Goal: Task Accomplishment & Management: Complete application form

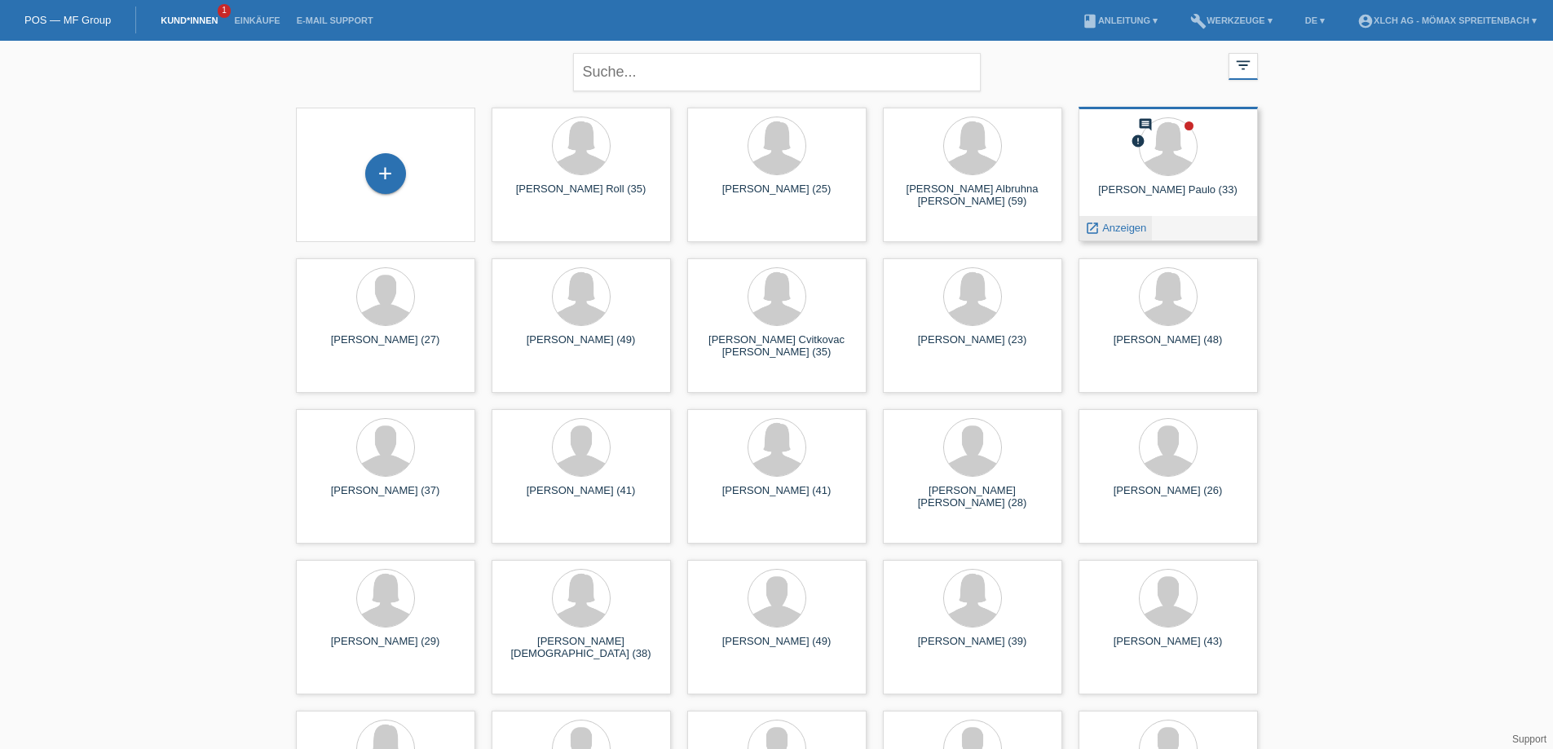
click at [1136, 223] on span "Anzeigen" at bounding box center [1124, 228] width 44 height 12
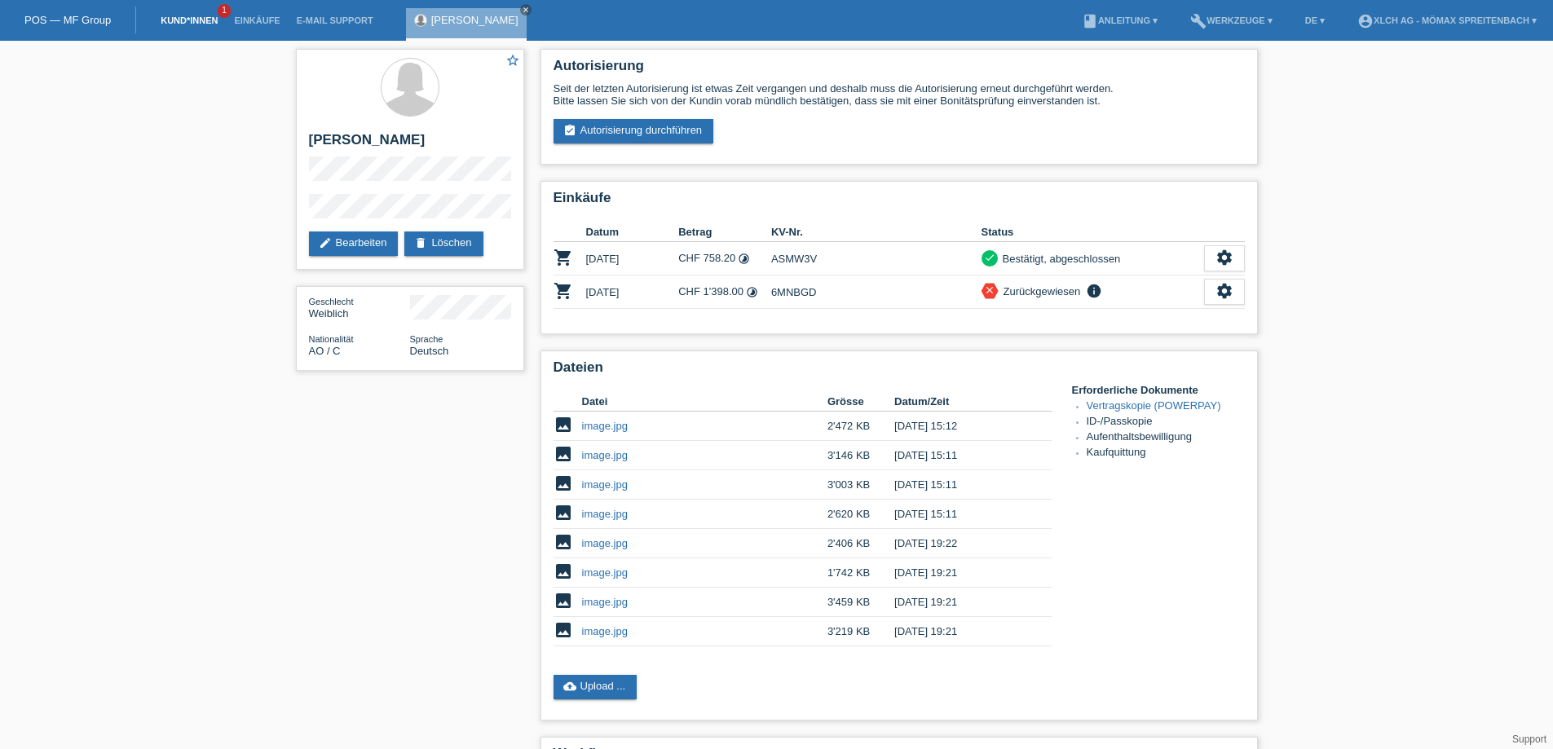
click at [180, 17] on link "Kund*innen" at bounding box center [188, 20] width 73 height 10
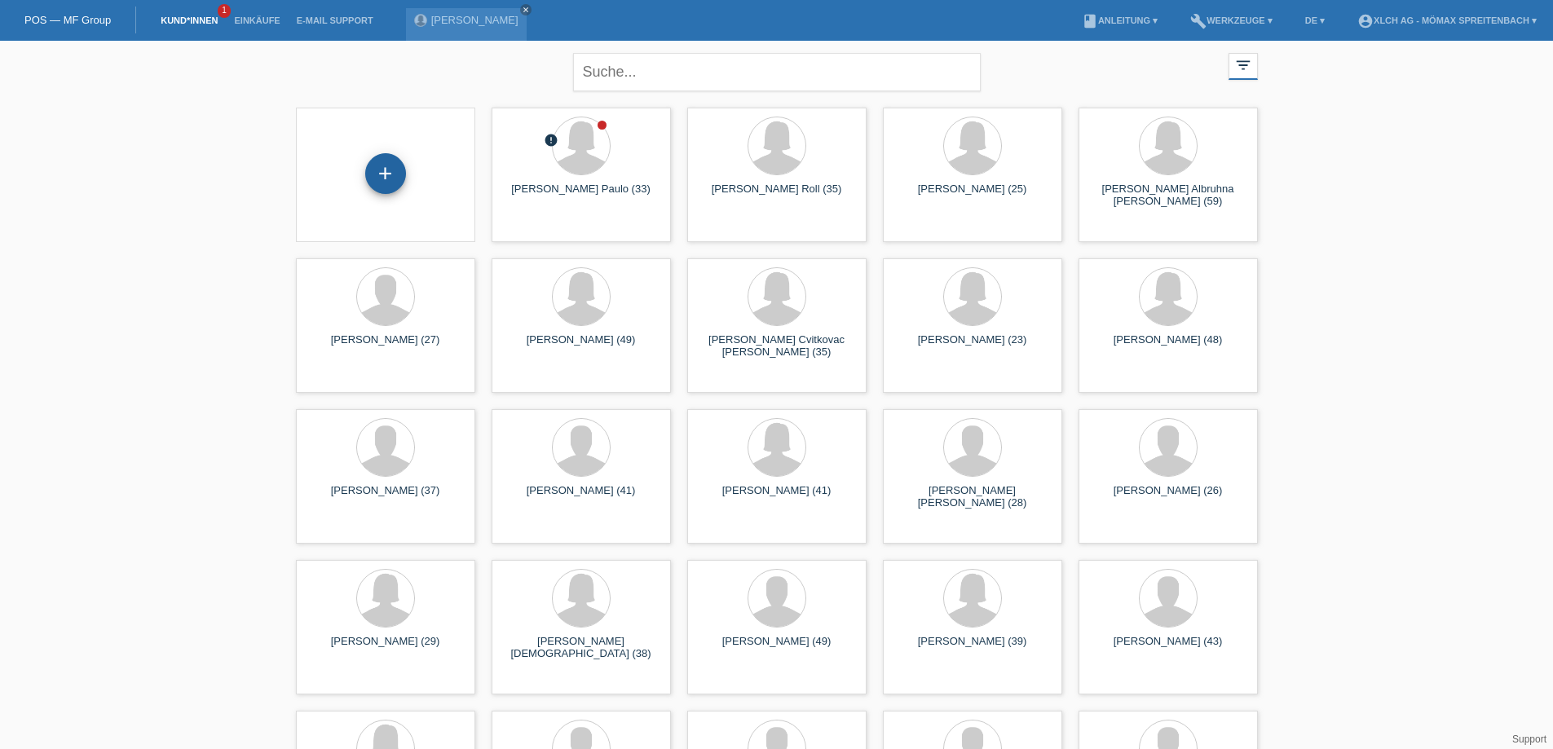
click at [392, 174] on div "+" at bounding box center [385, 173] width 41 height 41
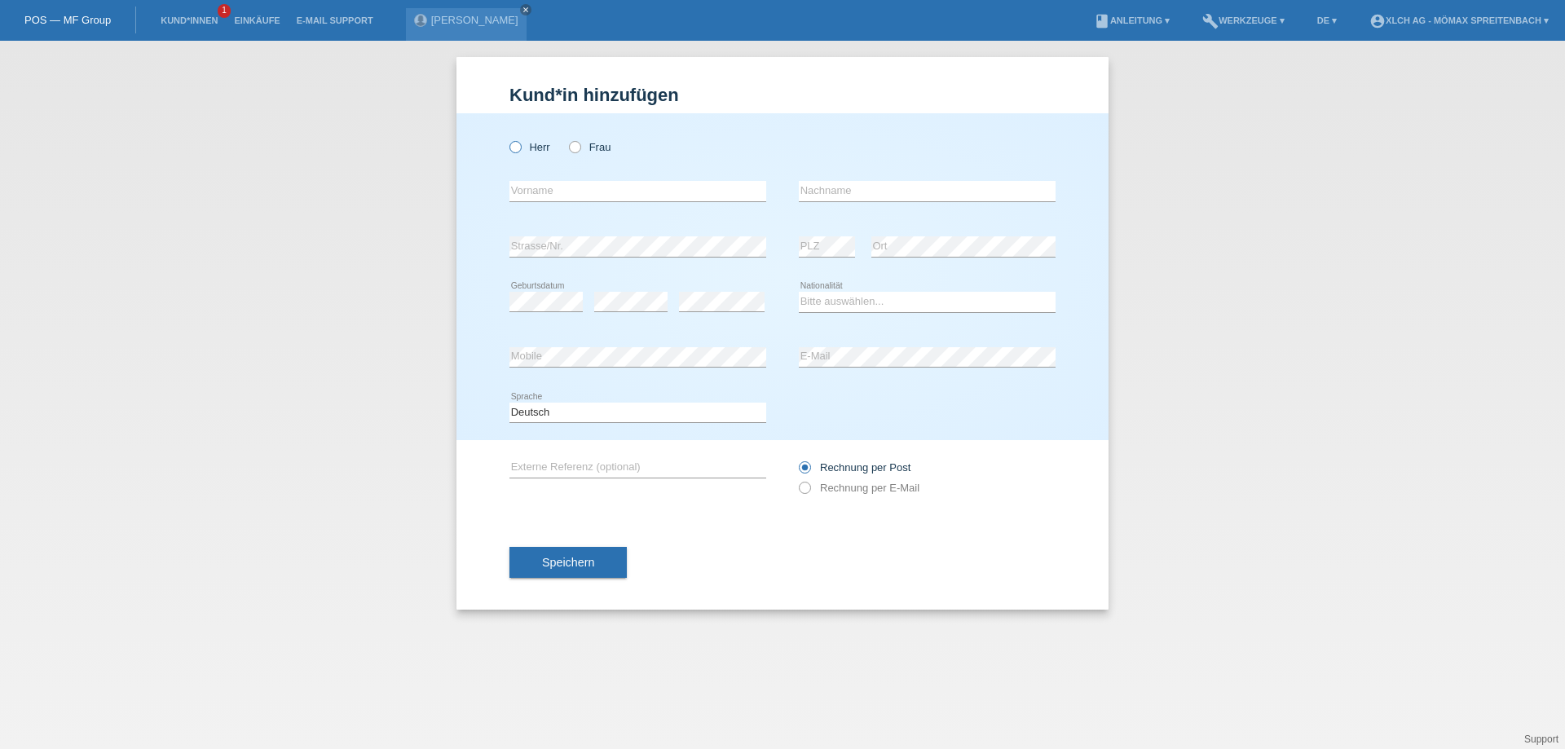
click at [507, 139] on icon at bounding box center [507, 139] width 0 height 0
click at [518, 142] on input "Herr" at bounding box center [514, 146] width 11 height 11
radio input "true"
click at [553, 193] on input "text" at bounding box center [637, 191] width 257 height 20
click at [588, 187] on input "text" at bounding box center [637, 191] width 257 height 20
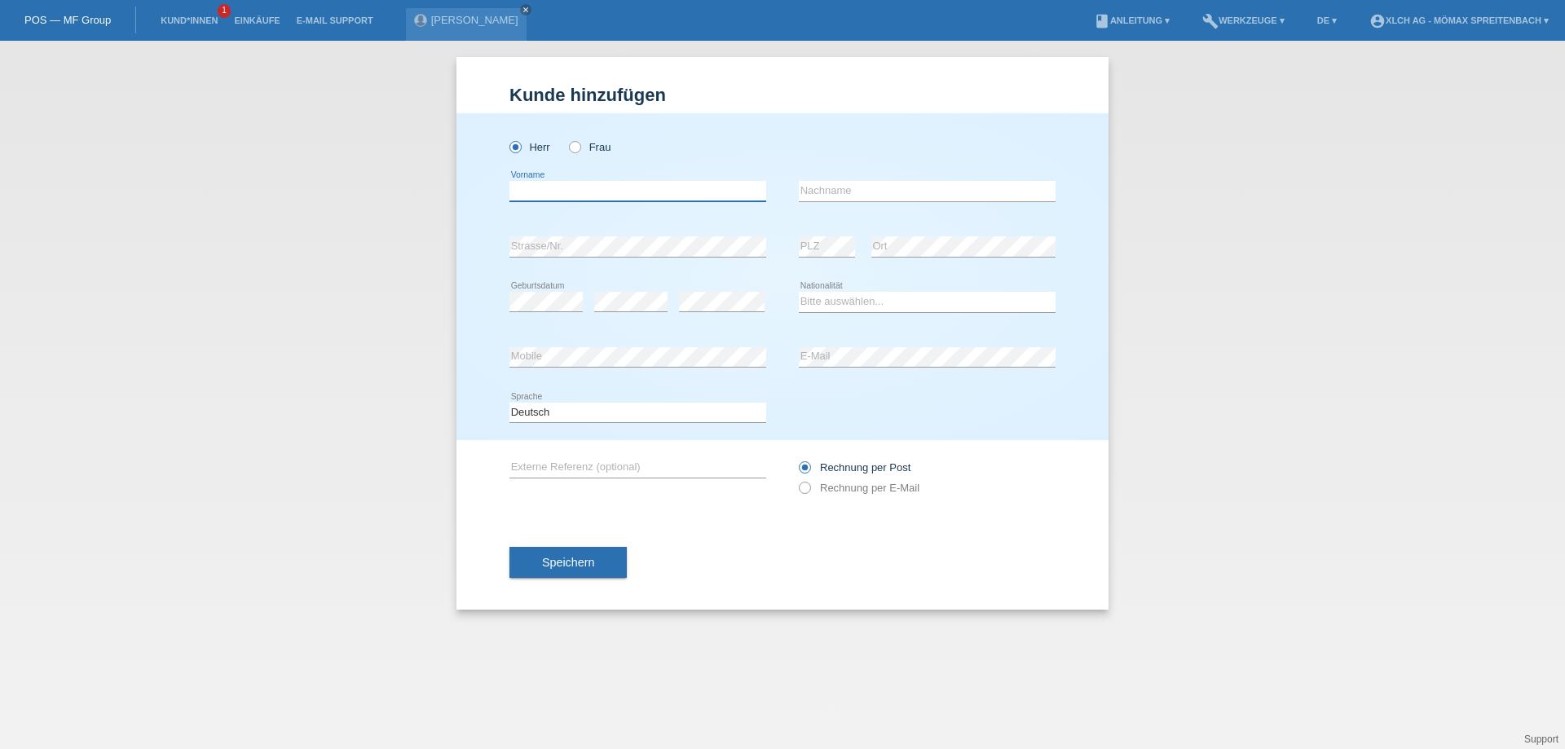
paste input "[PERSON_NAME]"
type input "[PERSON_NAME]"
click at [863, 186] on input "text" at bounding box center [927, 191] width 257 height 20
type input "[PERSON_NAME]"
click at [906, 298] on select "Bitte auswählen... Schweiz Deutschland Liechtenstein Österreich ------------ Af…" at bounding box center [927, 302] width 257 height 20
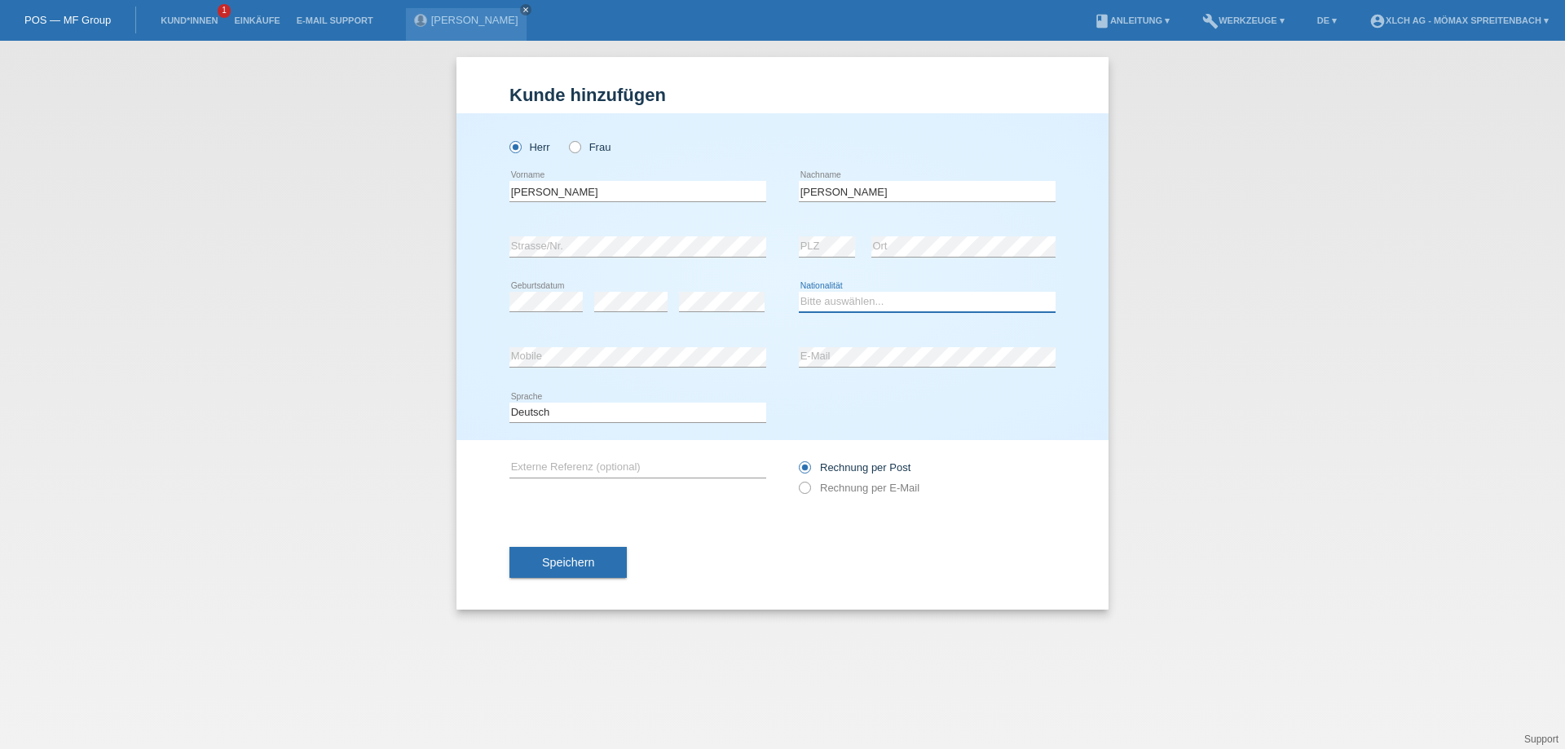
select select "PT"
click at [799, 292] on select "Bitte auswählen... Schweiz Deutschland Liechtenstein Österreich ------------ Af…" at bounding box center [927, 302] width 257 height 20
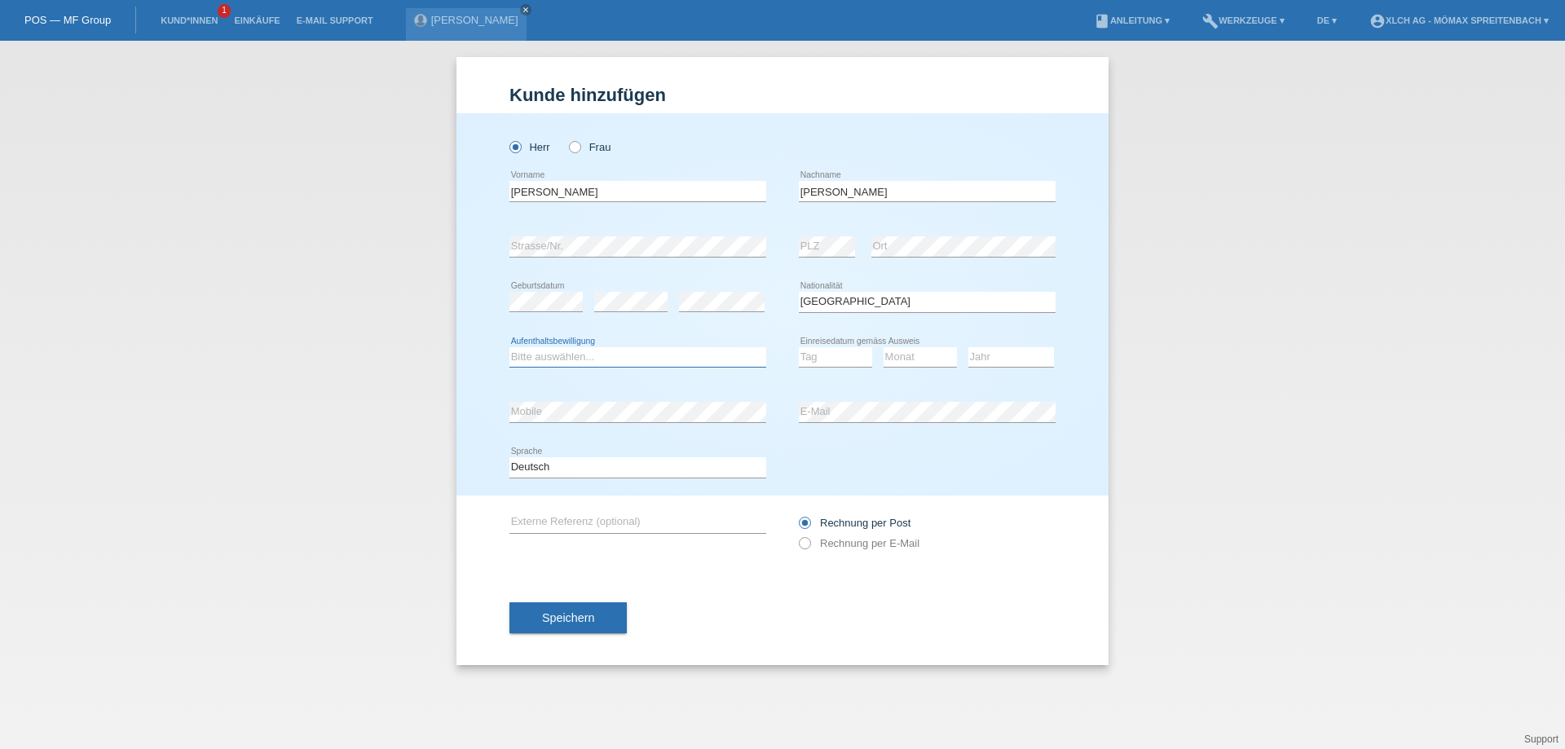
click at [619, 359] on select "Bitte auswählen... C B B - Flüchtlingsstatus Andere" at bounding box center [637, 357] width 257 height 20
select select "B"
click at [509, 347] on select "Bitte auswählen... C B B - Flüchtlingsstatus Andere" at bounding box center [637, 357] width 257 height 20
click at [838, 363] on select "Tag 01 02 03 04 05 06 07 08 09 10 11" at bounding box center [835, 357] width 73 height 20
select select "01"
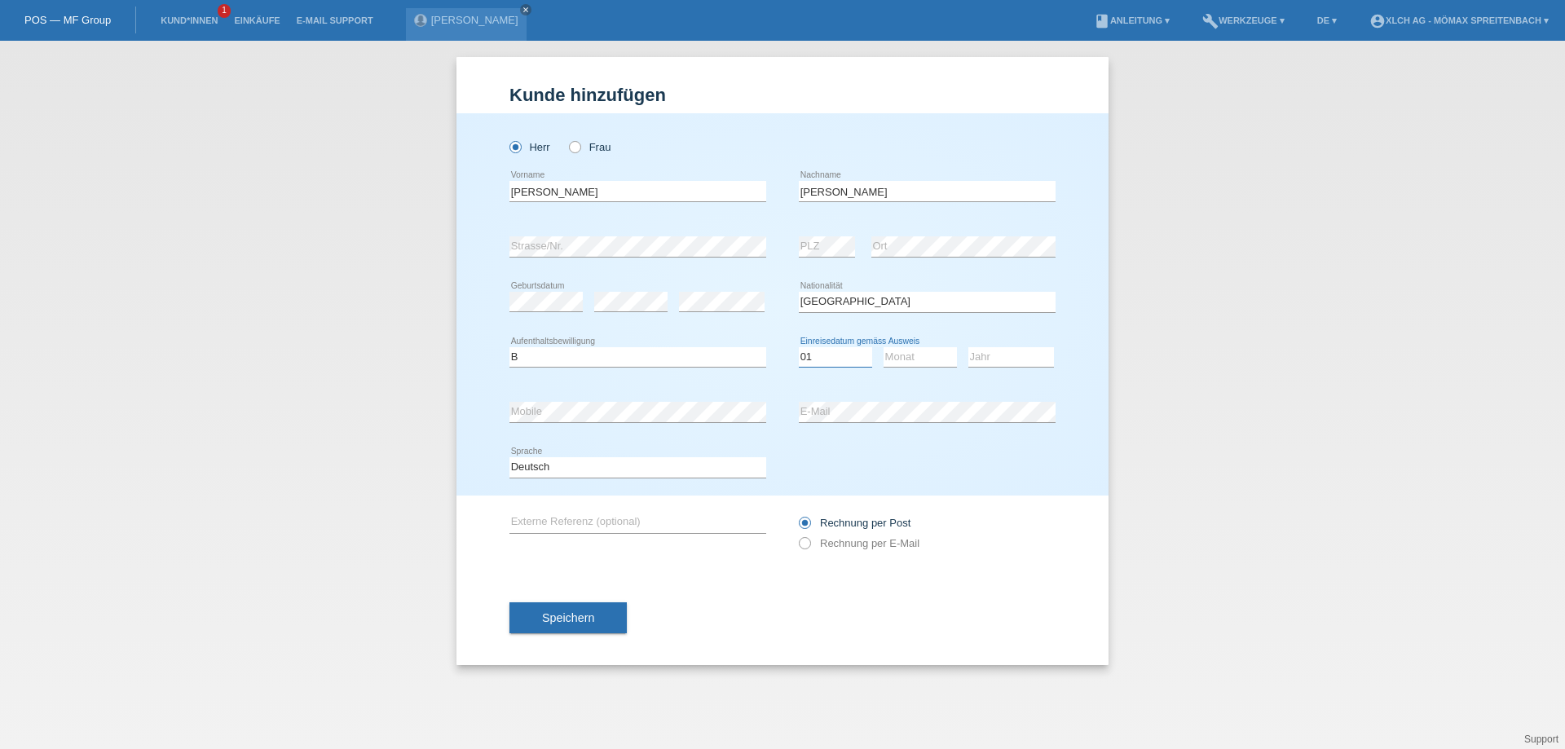
click at [799, 347] on select "Tag 01 02 03 04 05 06 07 08 09 10 11" at bounding box center [835, 357] width 73 height 20
click at [938, 356] on select "Monat 01 02 03 04 05 06 07 08 09 10 11" at bounding box center [920, 357] width 73 height 20
select select "07"
click at [884, 347] on select "Monat 01 02 03 04 05 06 07 08 09 10 11" at bounding box center [920, 357] width 73 height 20
click at [1003, 353] on select "Jahr 2025 2024 2023 2022 2021 2020 2019 2018 2017 2016 2015 2014 2013 2012 2011…" at bounding box center [1011, 357] width 86 height 20
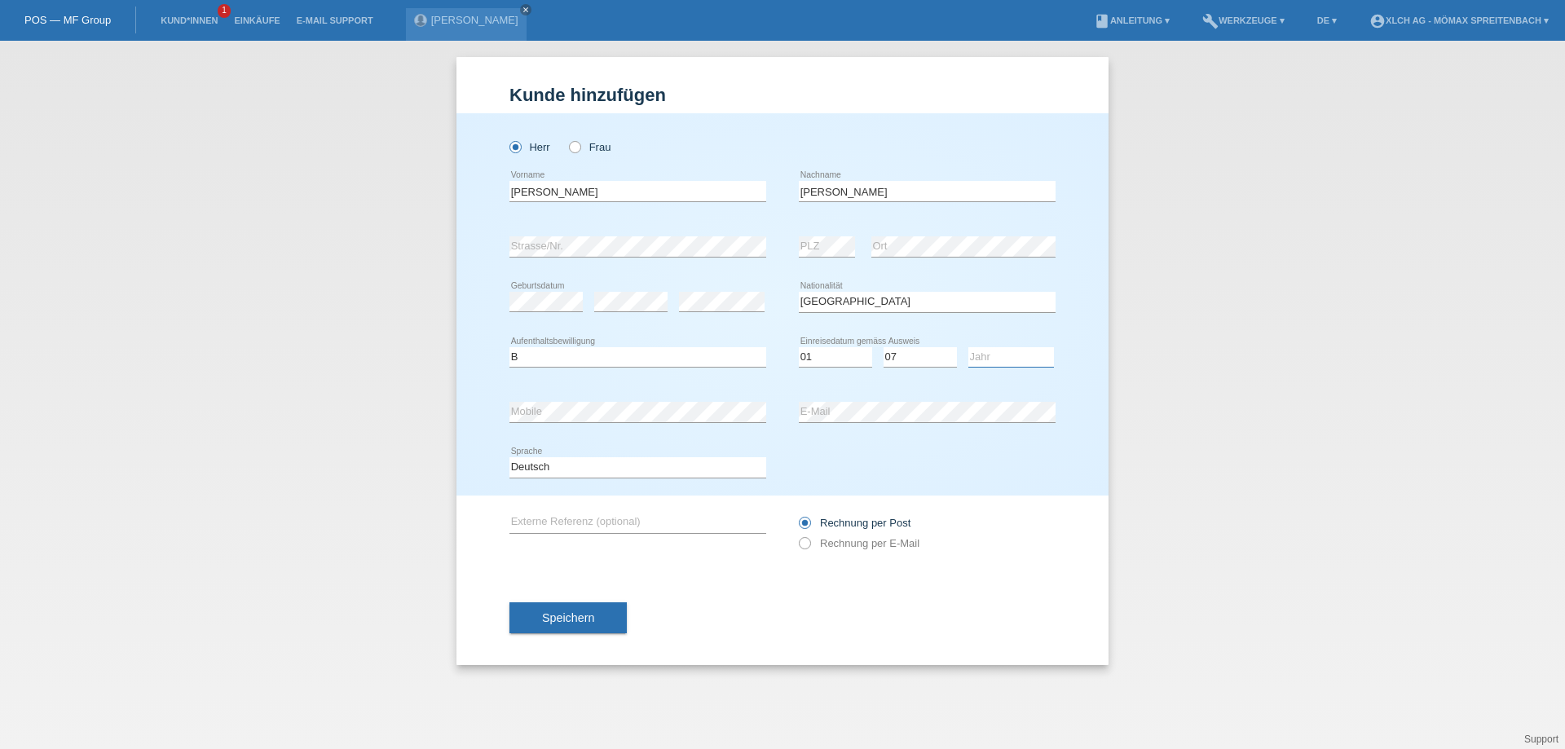
select select "2020"
click at [968, 347] on select "Jahr 2025 2024 2023 2022 2021 2020 2019 2018 2017 2016 2015 2014 2013 2012 2011…" at bounding box center [1011, 357] width 86 height 20
click at [525, 612] on button "Speichern" at bounding box center [567, 617] width 117 height 31
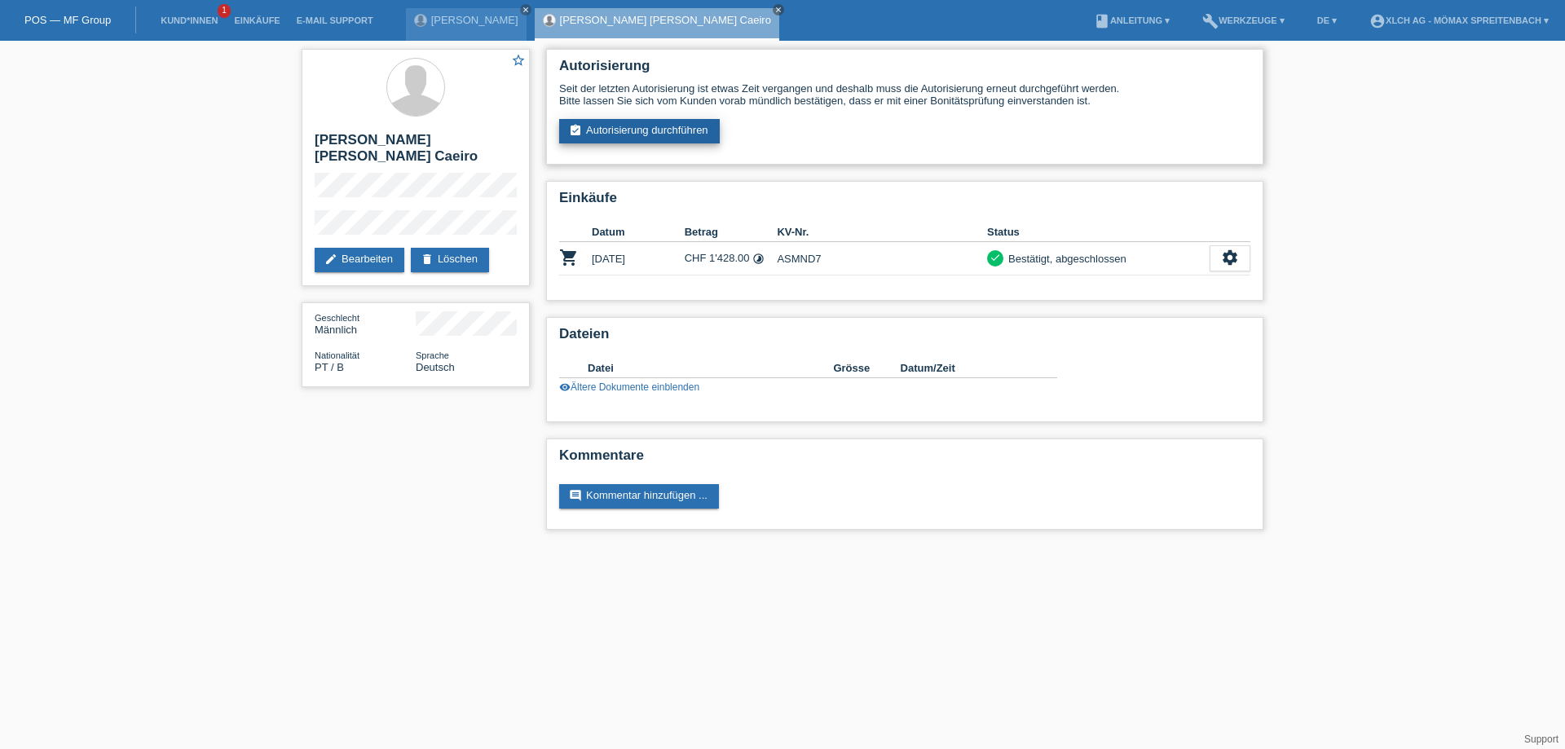
click at [659, 126] on link "assignment_turned_in Autorisierung durchführen" at bounding box center [639, 131] width 161 height 24
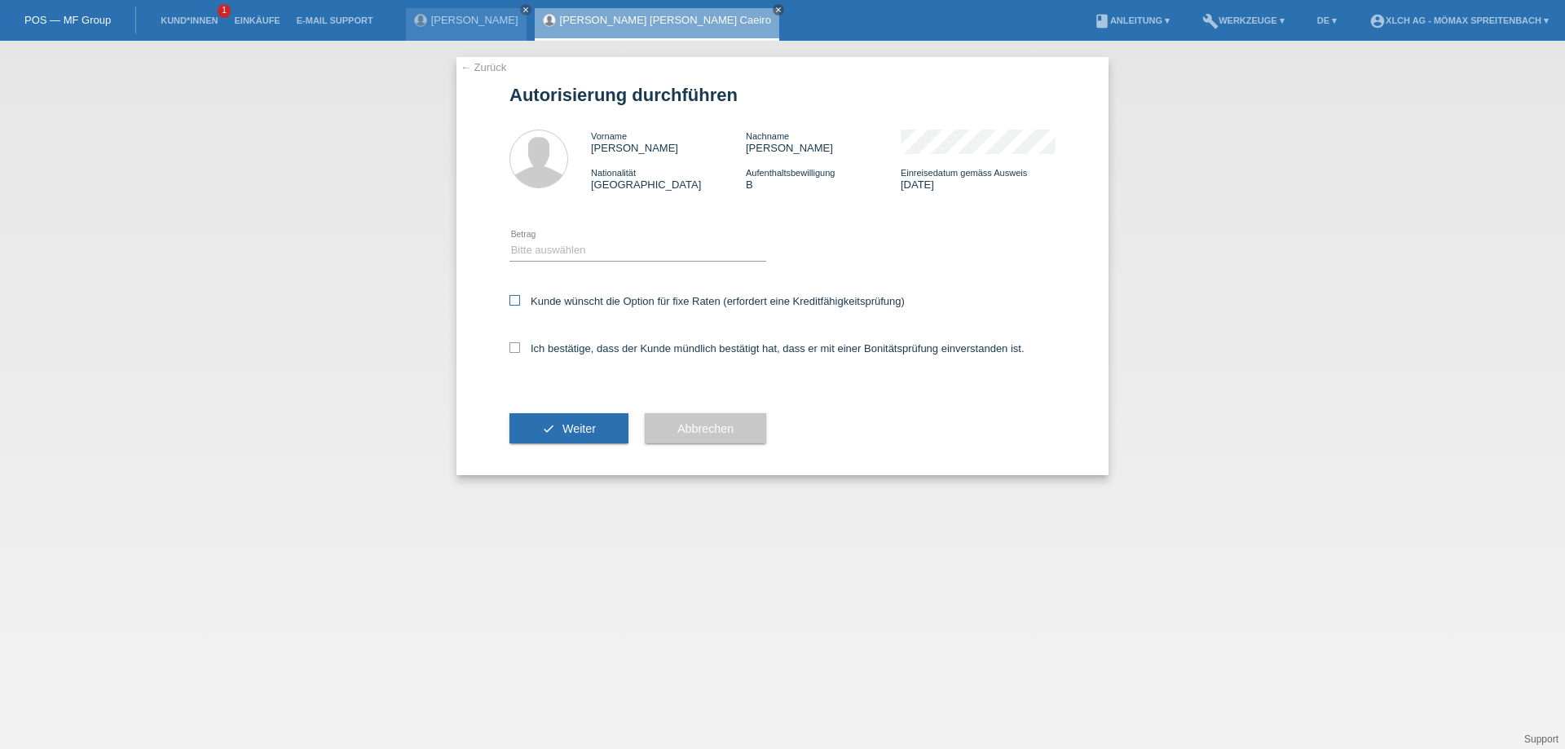
click at [515, 296] on icon at bounding box center [514, 300] width 11 height 11
click at [515, 296] on input "Kunde wünscht die Option für fixe Raten (erfordert eine Kreditfähigkeitsprüfung)" at bounding box center [514, 300] width 11 height 11
checkbox input "true"
drag, startPoint x: 514, startPoint y: 345, endPoint x: 570, endPoint y: 198, distance: 157.1
click at [515, 345] on icon at bounding box center [514, 347] width 11 height 11
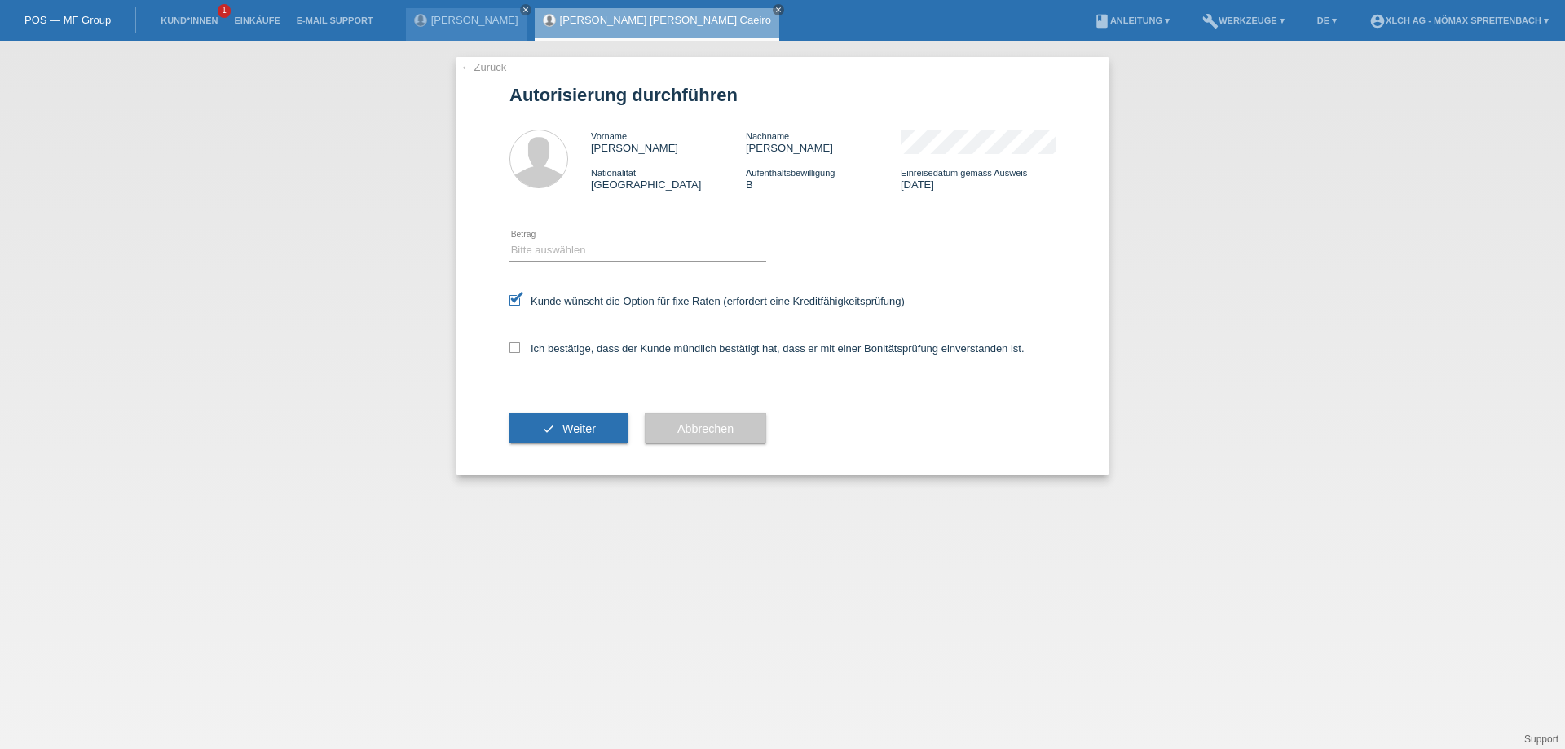
click at [515, 345] on input "Ich bestätige, dass der Kunde mündlich bestätigt hat, dass er mit einer Bonität…" at bounding box center [514, 347] width 11 height 11
checkbox input "true"
click at [558, 245] on select "Bitte auswählen CHF 1.00 - CHF 499.00 CHF 500.00 - CHF 1'999.00 CHF 2'000.00 - …" at bounding box center [637, 250] width 257 height 20
select select "2"
click at [509, 240] on select "Bitte auswählen CHF 1.00 - CHF 499.00 CHF 500.00 - CHF 1'999.00 CHF 2'000.00 - …" at bounding box center [637, 250] width 257 height 20
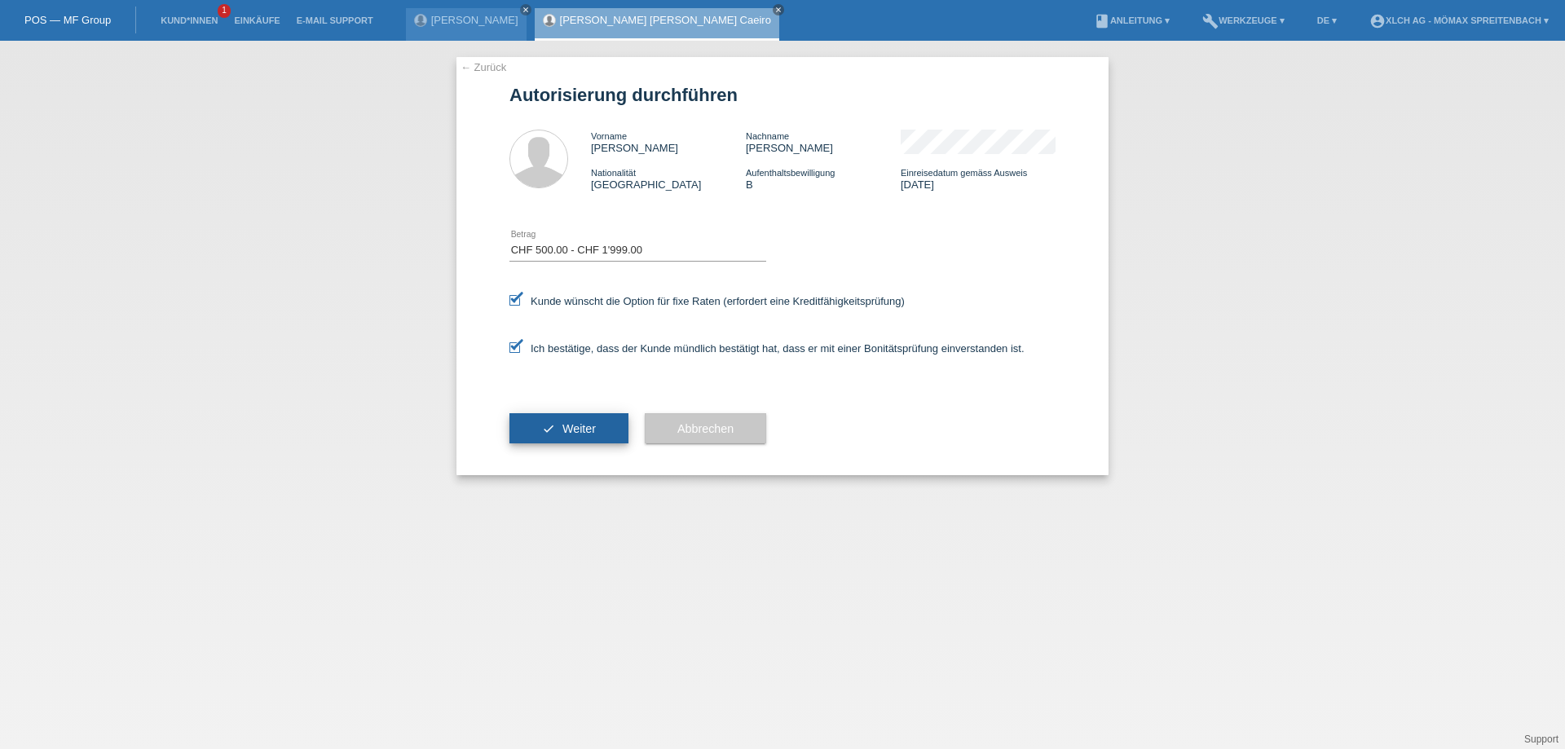
click at [547, 422] on button "check Weiter" at bounding box center [568, 428] width 119 height 31
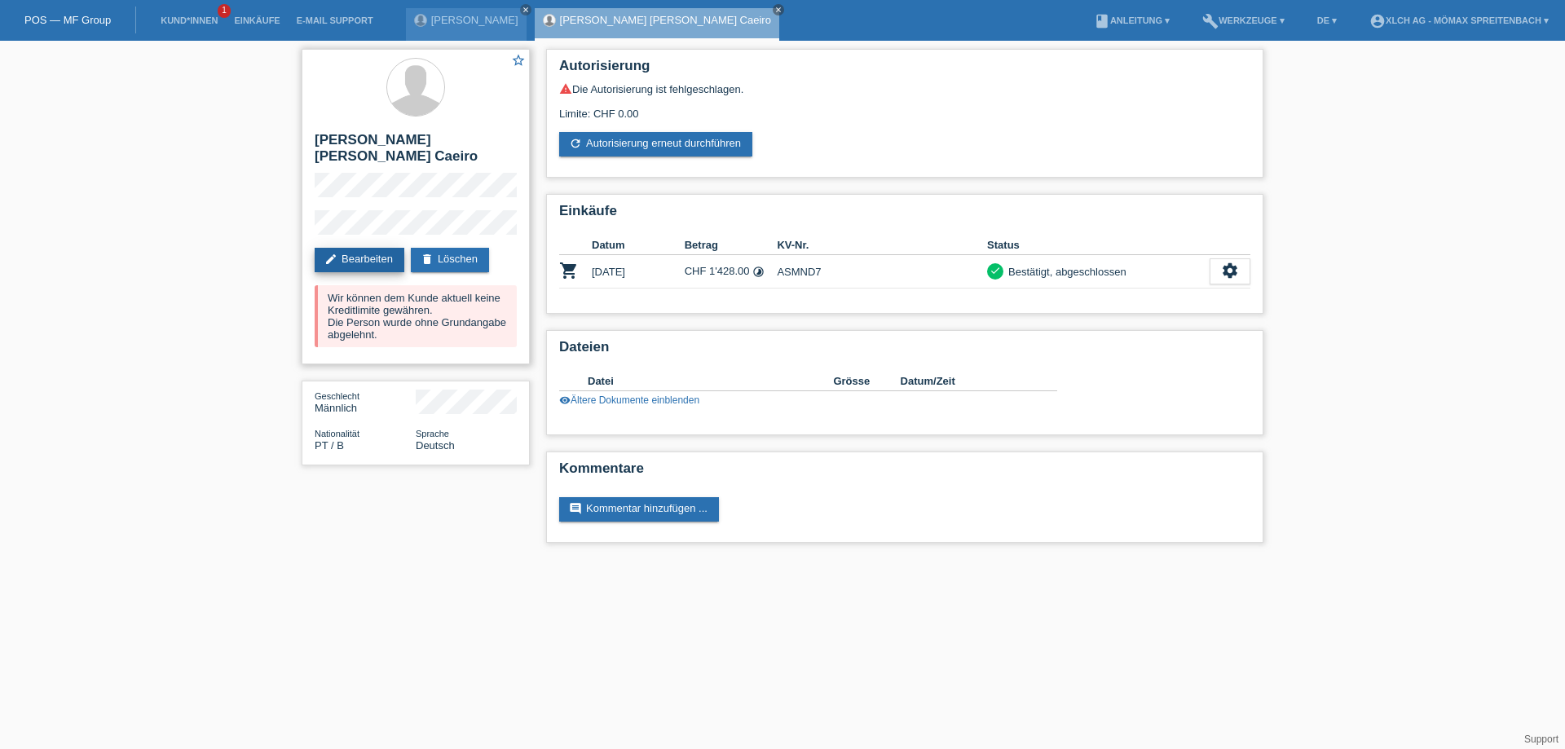
click at [381, 248] on link "edit Bearbeiten" at bounding box center [360, 260] width 90 height 24
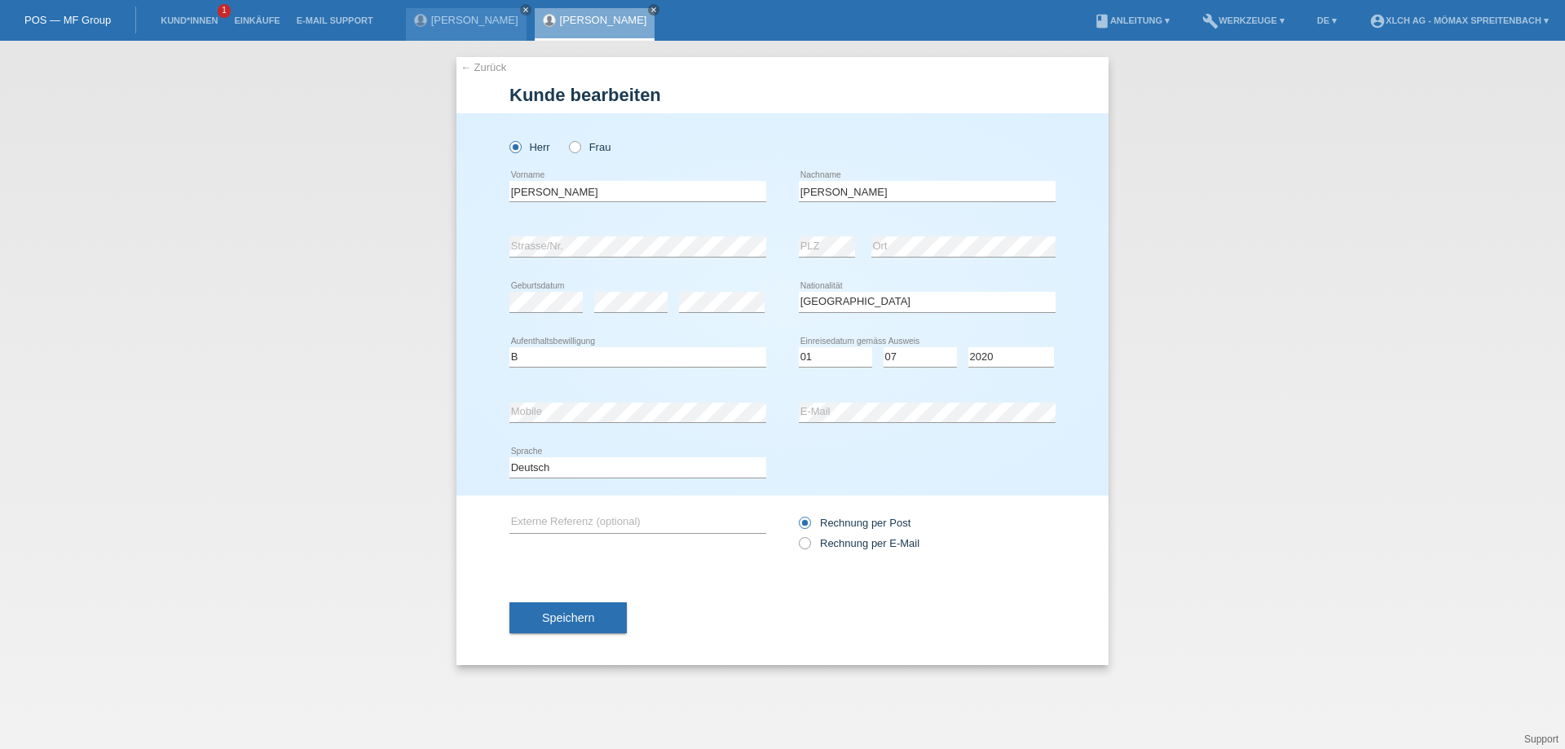
select select "PT"
select select "B"
select select "01"
select select "07"
select select "2020"
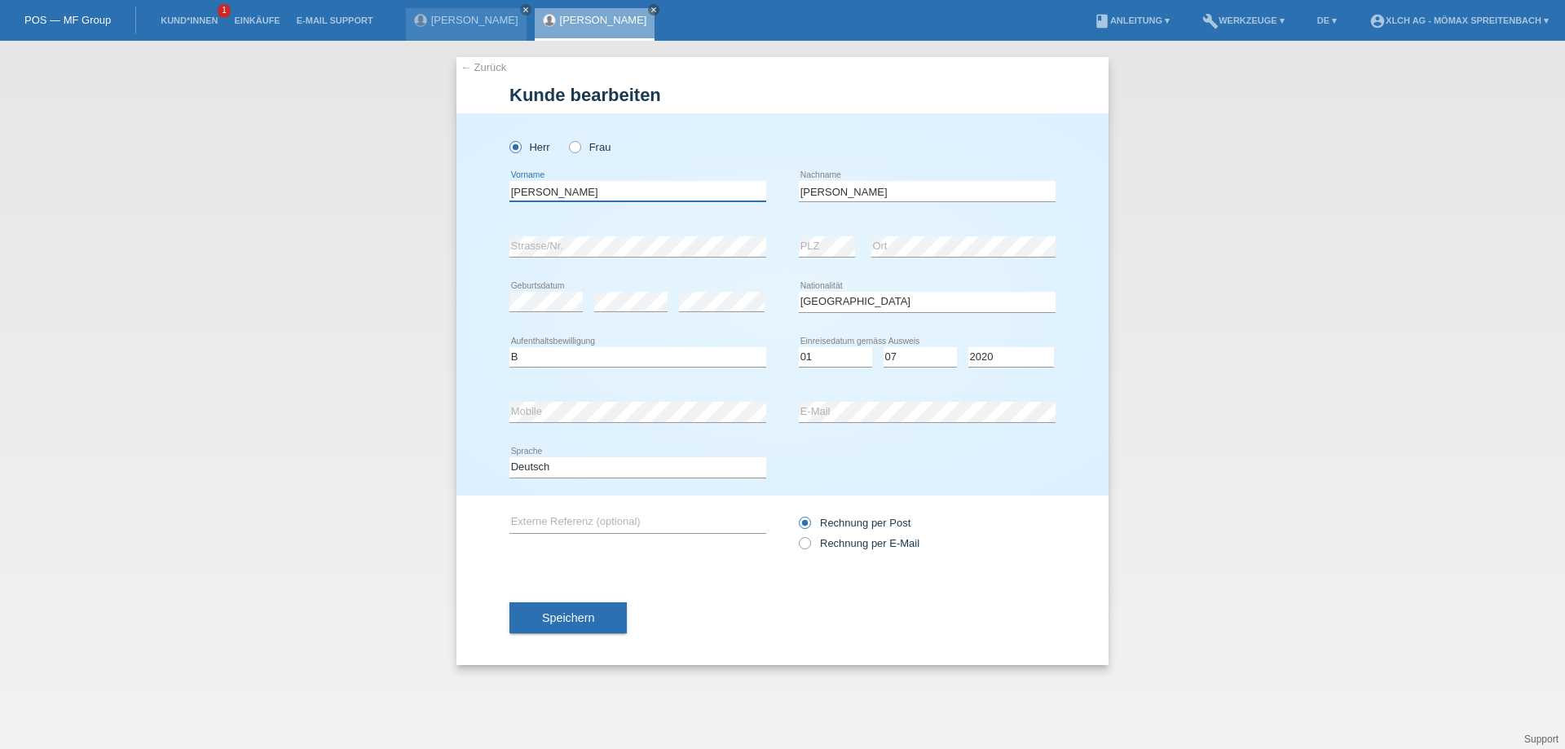
click at [600, 187] on input "Carlos Eduardo" at bounding box center [637, 191] width 257 height 20
type input "C"
type input "[PERSON_NAME]"
drag, startPoint x: 813, startPoint y: 189, endPoint x: 793, endPoint y: 189, distance: 19.6
click at [793, 189] on div "Marta Raquel error Vorname Da Silva Caeiro error Nachname" at bounding box center [782, 191] width 546 height 55
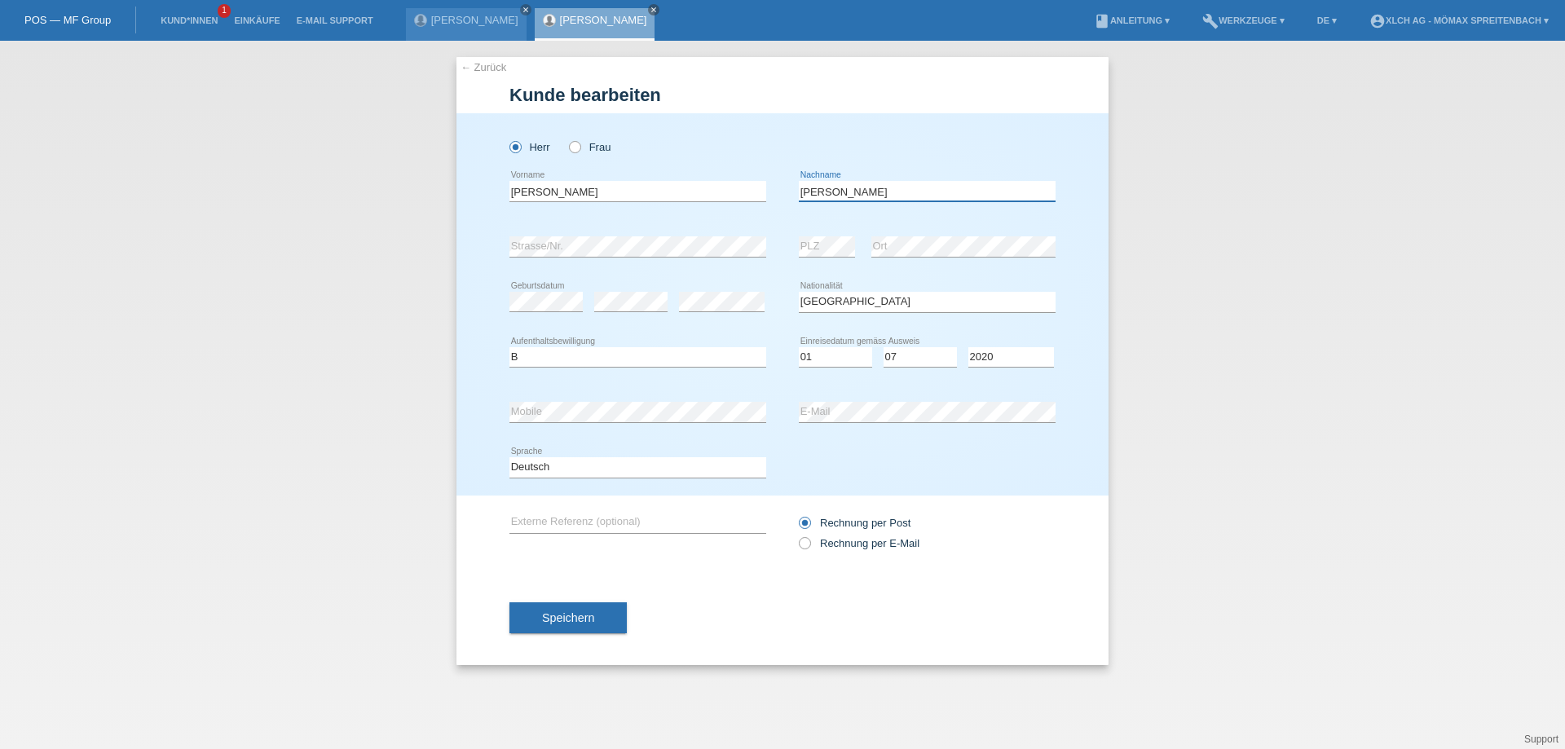
drag, startPoint x: 843, startPoint y: 192, endPoint x: 910, endPoint y: 196, distance: 67.8
click at [910, 196] on input "Almeida Silva Caeiro" at bounding box center [927, 191] width 257 height 20
type input "[PERSON_NAME]"
click at [860, 305] on select "Bitte auswählen... Schweiz Deutschland Liechtenstein Österreich ------------ Af…" at bounding box center [927, 302] width 257 height 20
click at [557, 352] on select "Bitte auswählen... C B B - Flüchtlingsstatus Andere" at bounding box center [637, 357] width 257 height 20
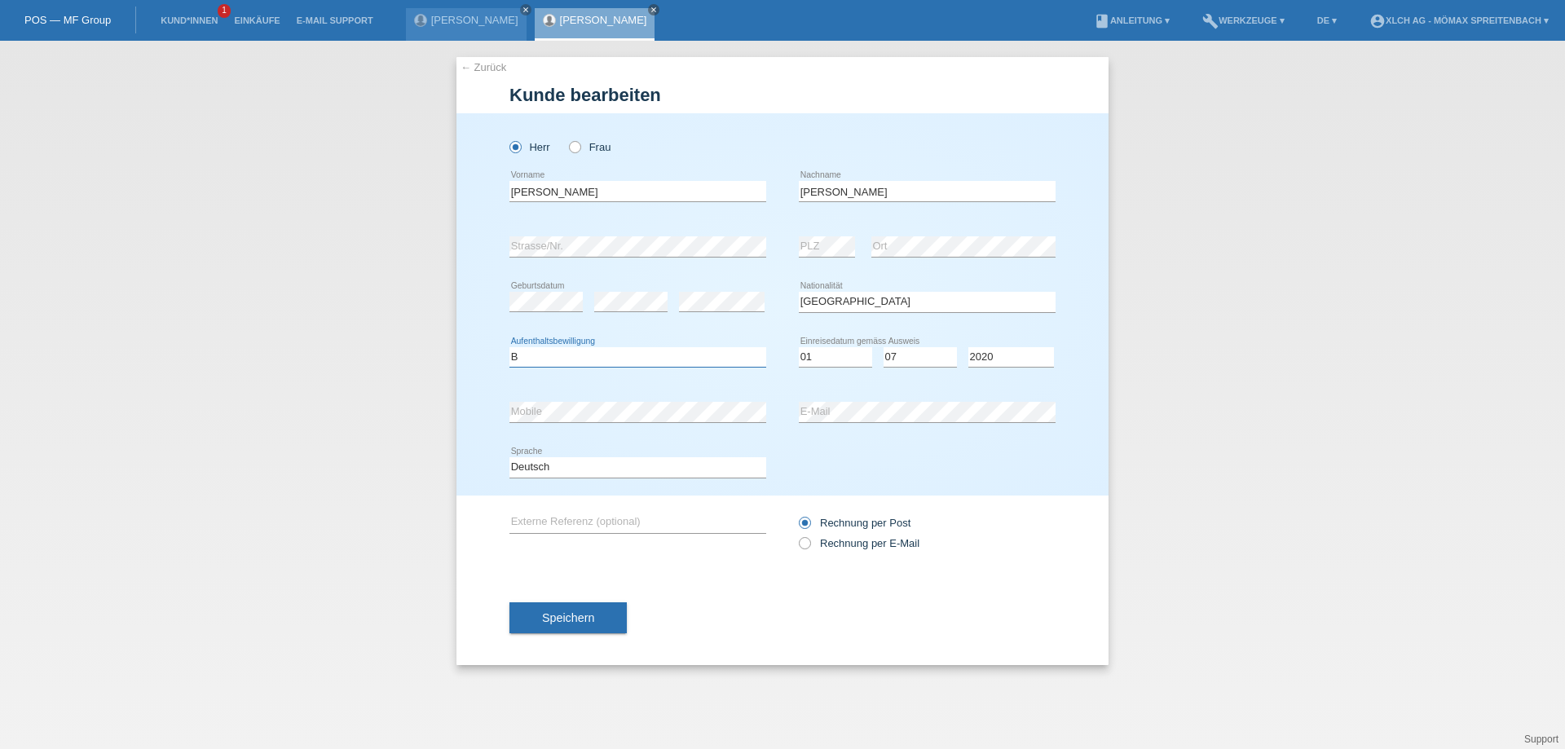
click at [509, 347] on select "Bitte auswählen... C B B - Flüchtlingsstatus Andere" at bounding box center [637, 357] width 257 height 20
click at [831, 361] on select "Tag 01 02 03 04 05 06 07 08 09 10 11" at bounding box center [835, 357] width 73 height 20
select select "22"
click at [799, 347] on select "Tag 01 02 03 04 05 06 07 08 09 10 11" at bounding box center [835, 357] width 73 height 20
click at [931, 357] on select "Monat 01 02 03 04 05 06 07 08 09 10 11" at bounding box center [920, 357] width 73 height 20
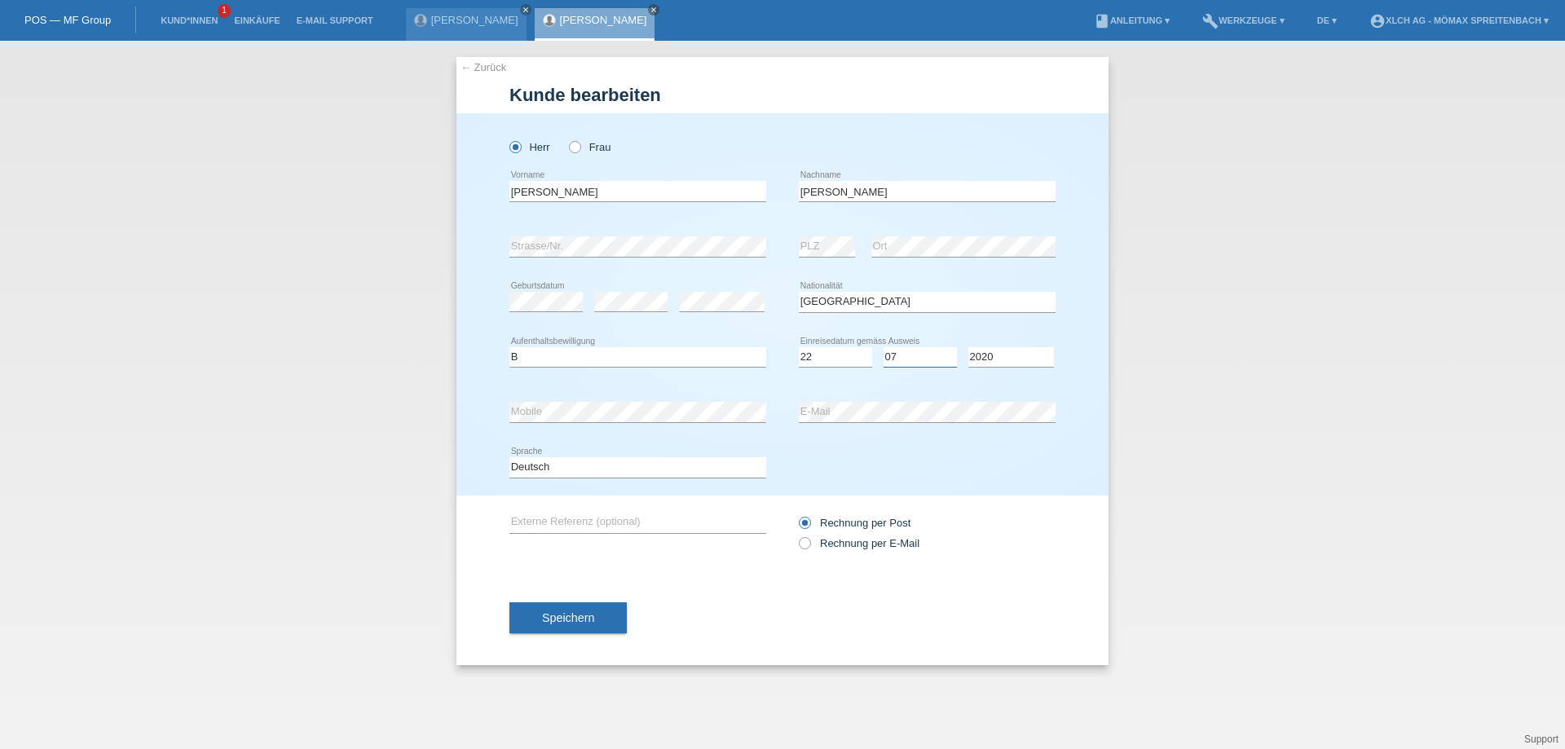
select select "06"
click at [884, 347] on select "Monat 01 02 03 04 05 06 07 08 09 10 11" at bounding box center [920, 357] width 73 height 20
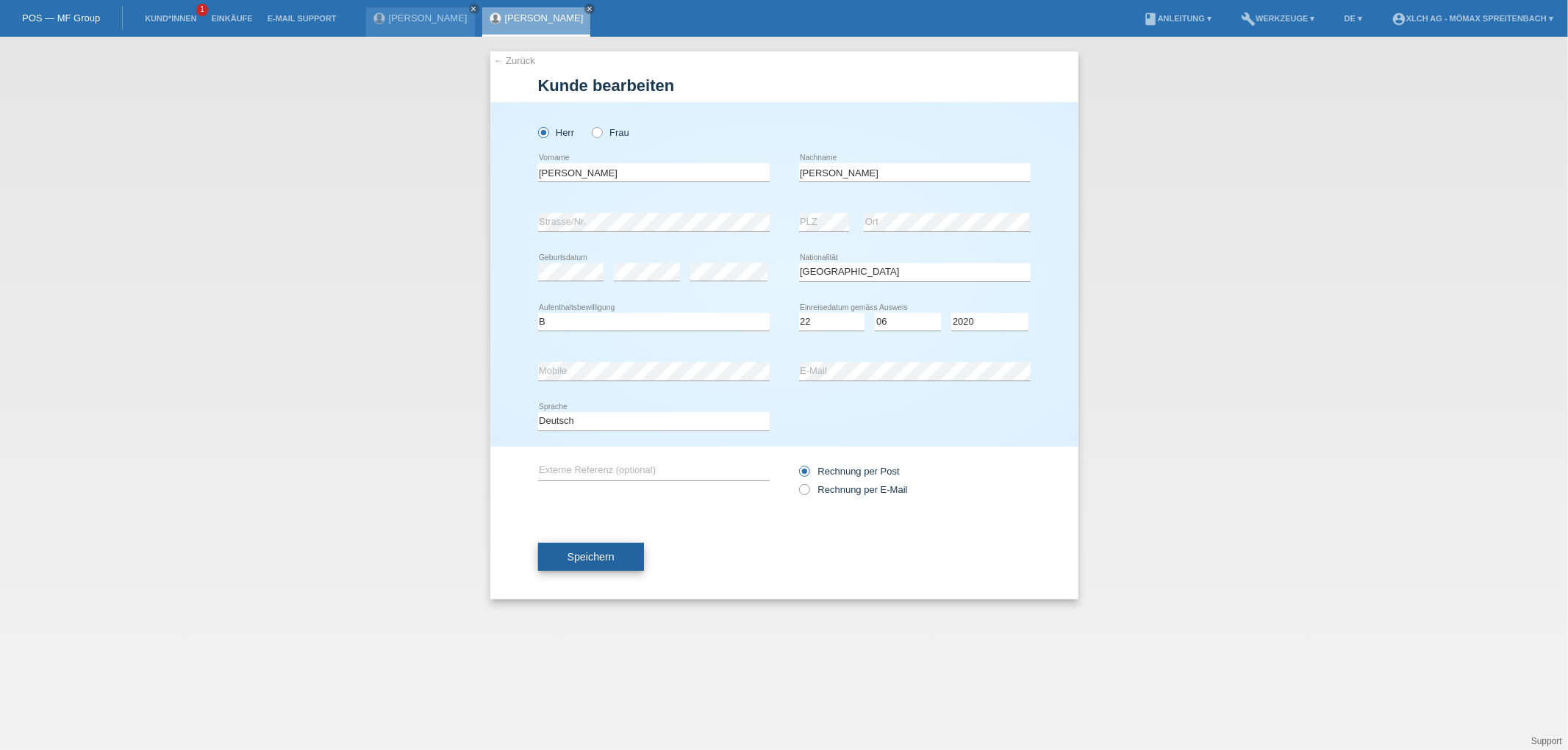
click at [578, 553] on span "Speichern" at bounding box center [591, 556] width 47 height 12
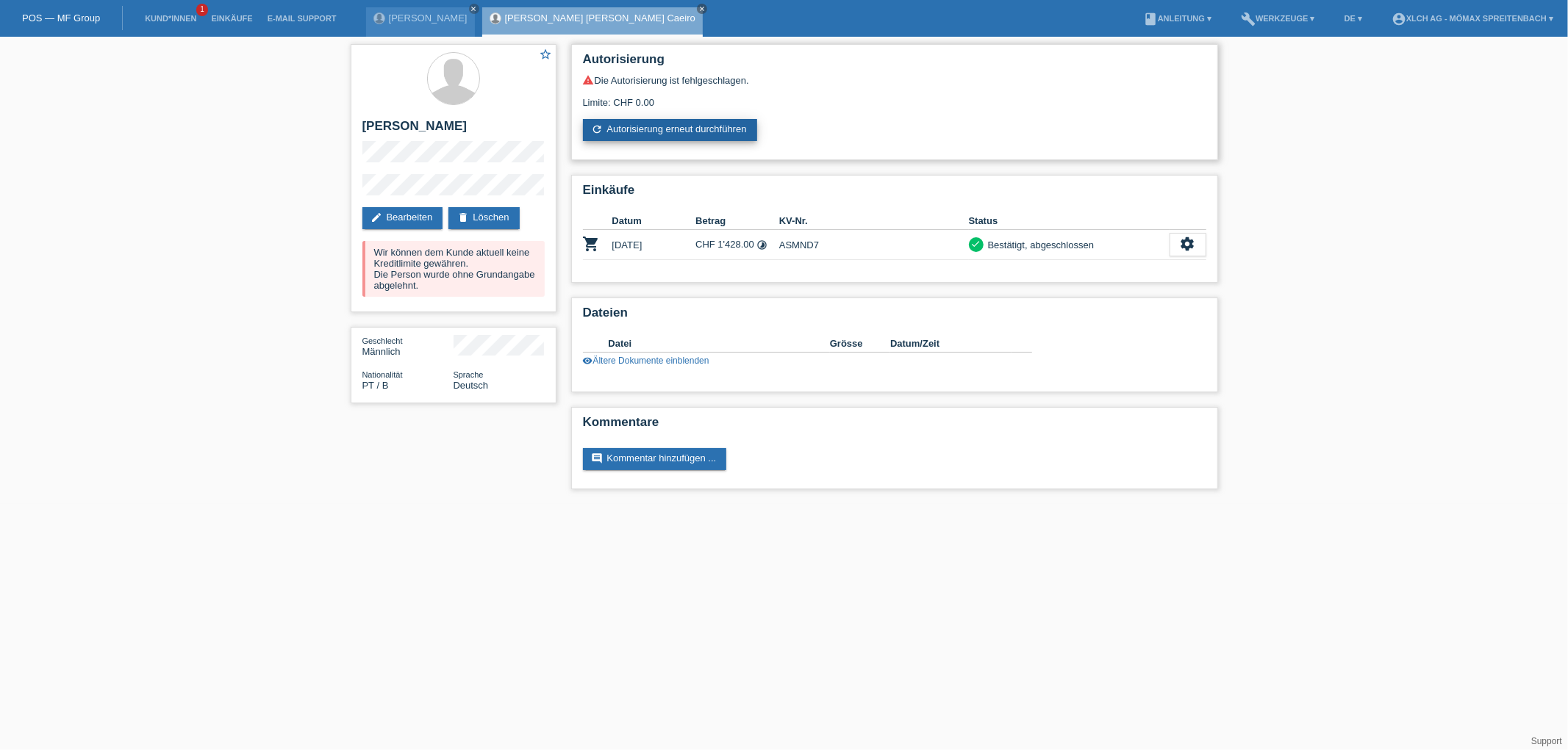
click at [705, 128] on link "refresh Autorisierung erneut durchführen" at bounding box center [669, 130] width 174 height 22
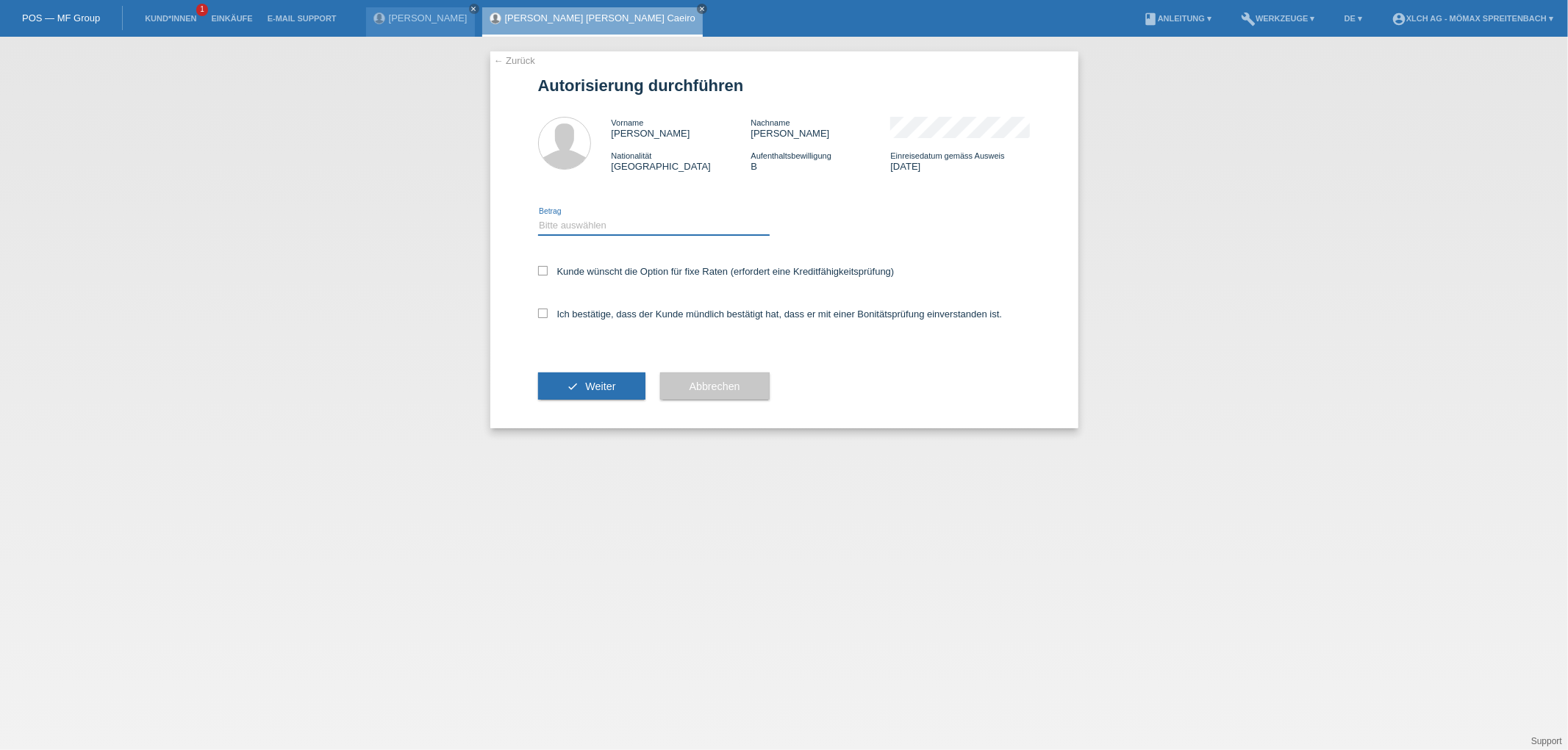
click at [577, 224] on select "Bitte auswählen CHF 1.00 - CHF 499.00 CHF 500.00 - CHF 1'999.00 CHF 2'000.00 - …" at bounding box center [654, 225] width 232 height 18
select select "2"
click at [538, 216] on select "Bitte auswählen CHF 1.00 - CHF 499.00 CHF 500.00 - CHF 1'999.00 CHF 2'000.00 - …" at bounding box center [654, 225] width 232 height 18
click at [543, 269] on icon at bounding box center [543, 270] width 10 height 10
click at [543, 269] on input "Kunde wünscht die Option für fixe Raten (erfordert eine Kreditfähigkeitsprüfung)" at bounding box center [543, 270] width 10 height 10
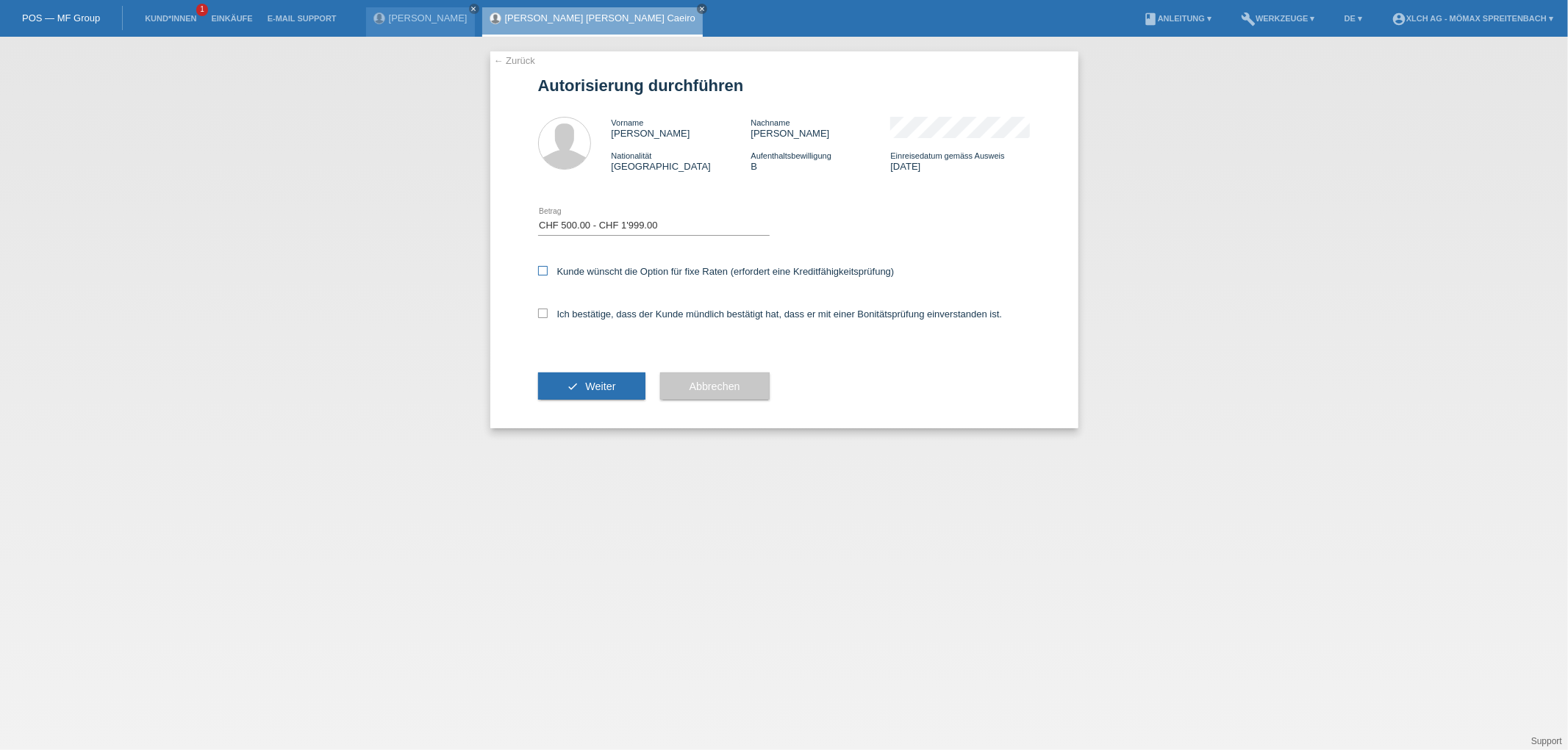
checkbox input "true"
click at [538, 312] on icon at bounding box center [543, 313] width 10 height 10
click at [538, 312] on input "Ich bestätige, dass der Kunde mündlich bestätigt hat, dass er mit einer Bonität…" at bounding box center [543, 313] width 10 height 10
checkbox input "true"
click at [558, 386] on button "check Weiter" at bounding box center [591, 386] width 107 height 28
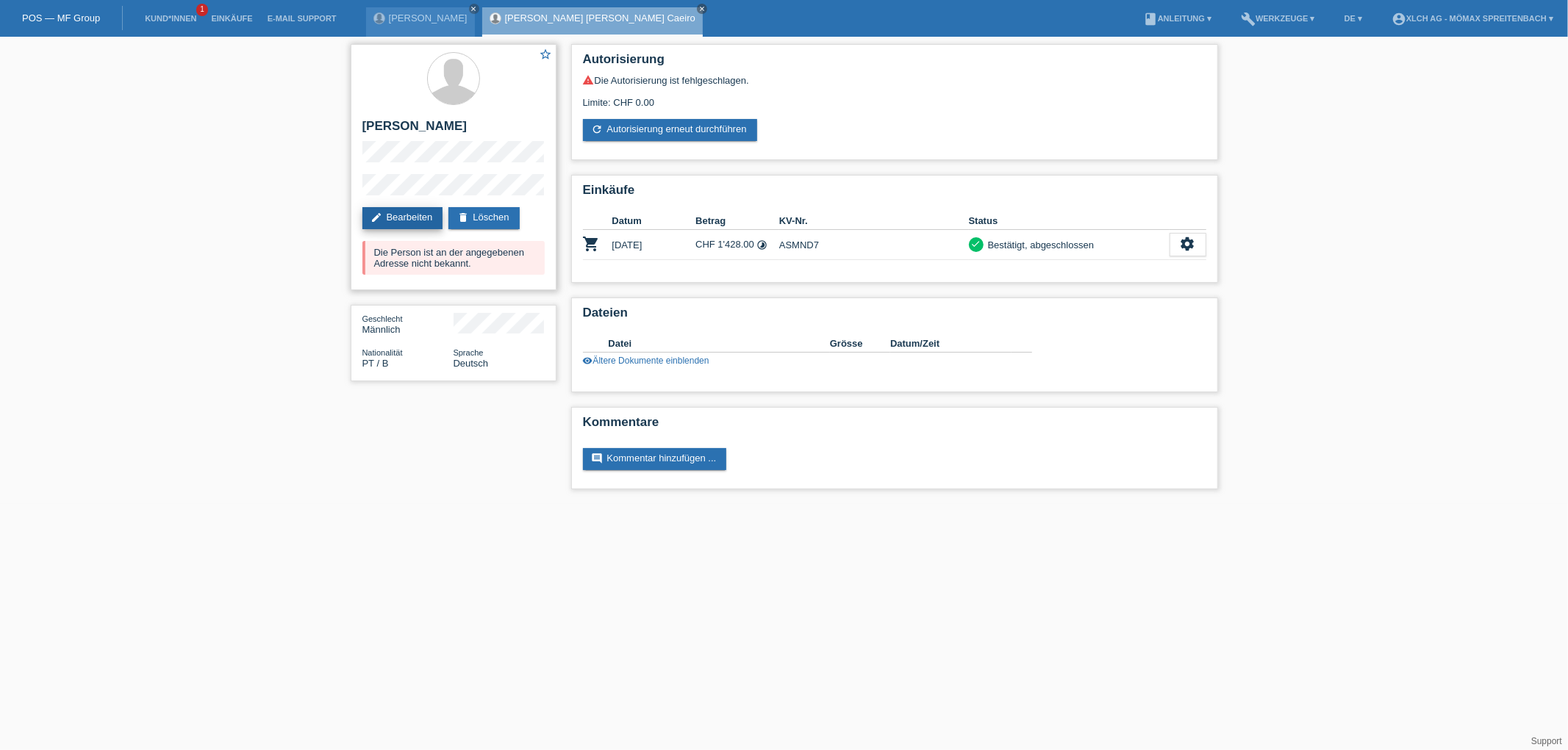
click at [417, 229] on link "edit Bearbeiten" at bounding box center [403, 218] width 81 height 22
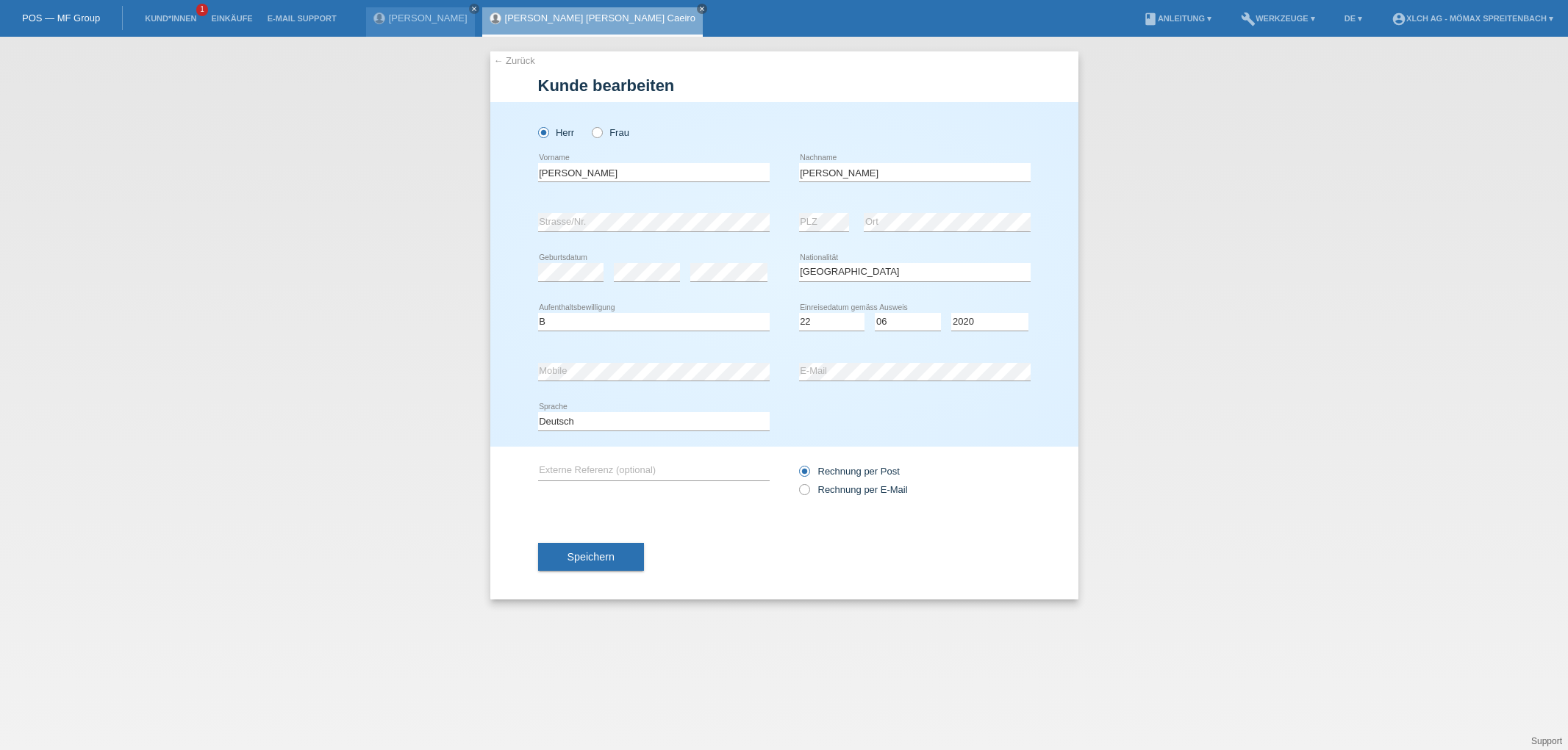
select select "PT"
select select "B"
select select "22"
select select "06"
select select "2020"
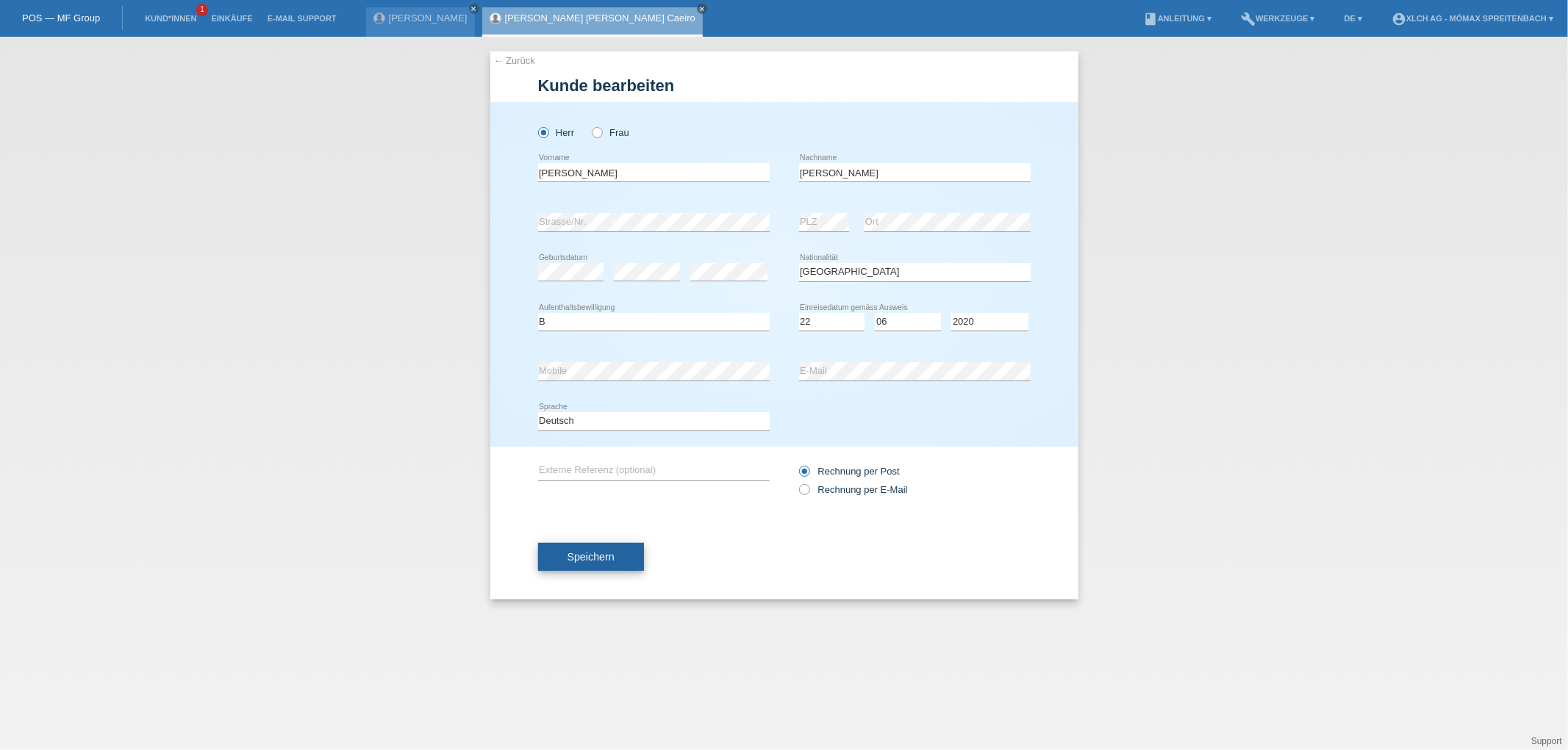
click at [604, 546] on button "Speichern" at bounding box center [591, 556] width 105 height 28
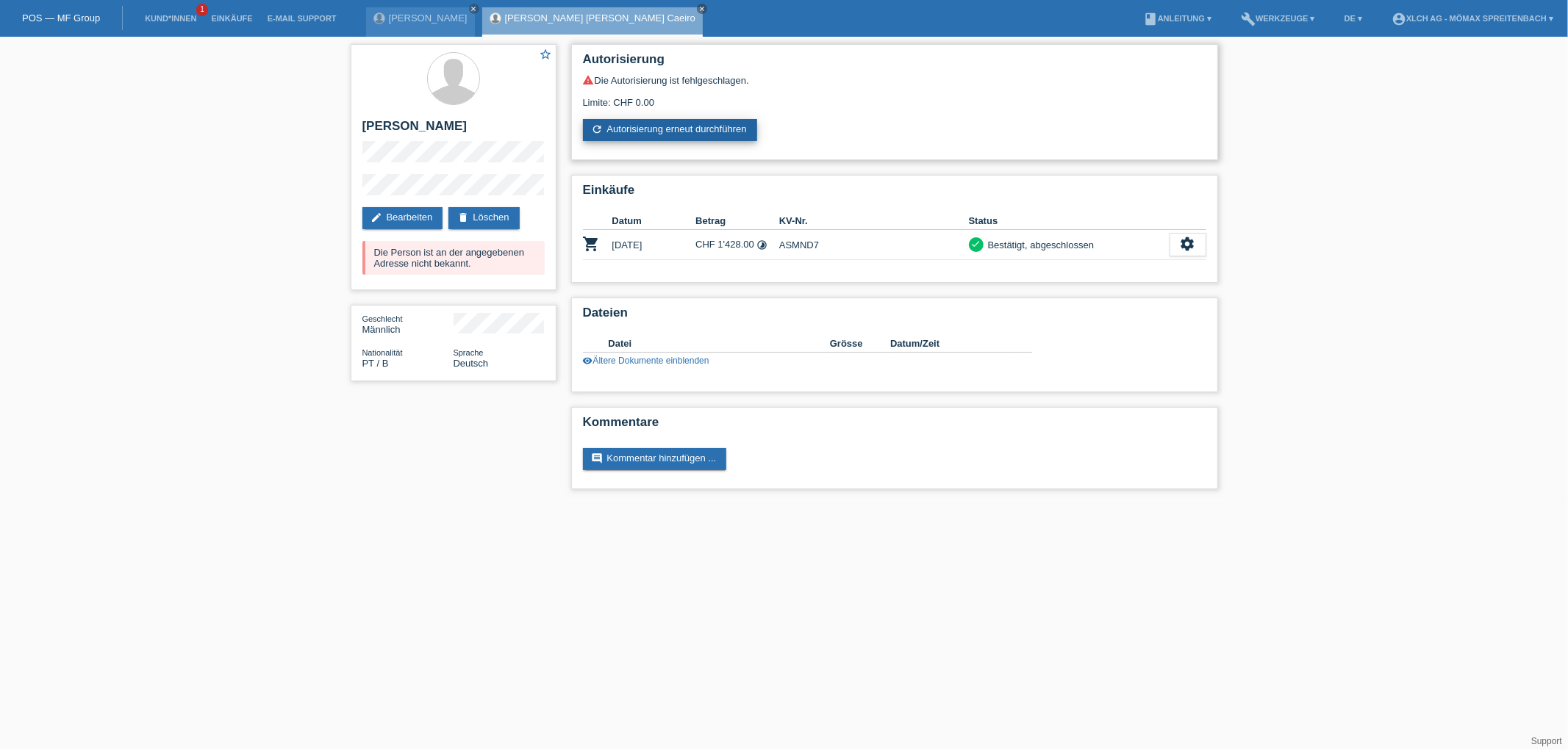
click at [648, 125] on link "refresh Autorisierung erneut durchführen" at bounding box center [669, 130] width 174 height 22
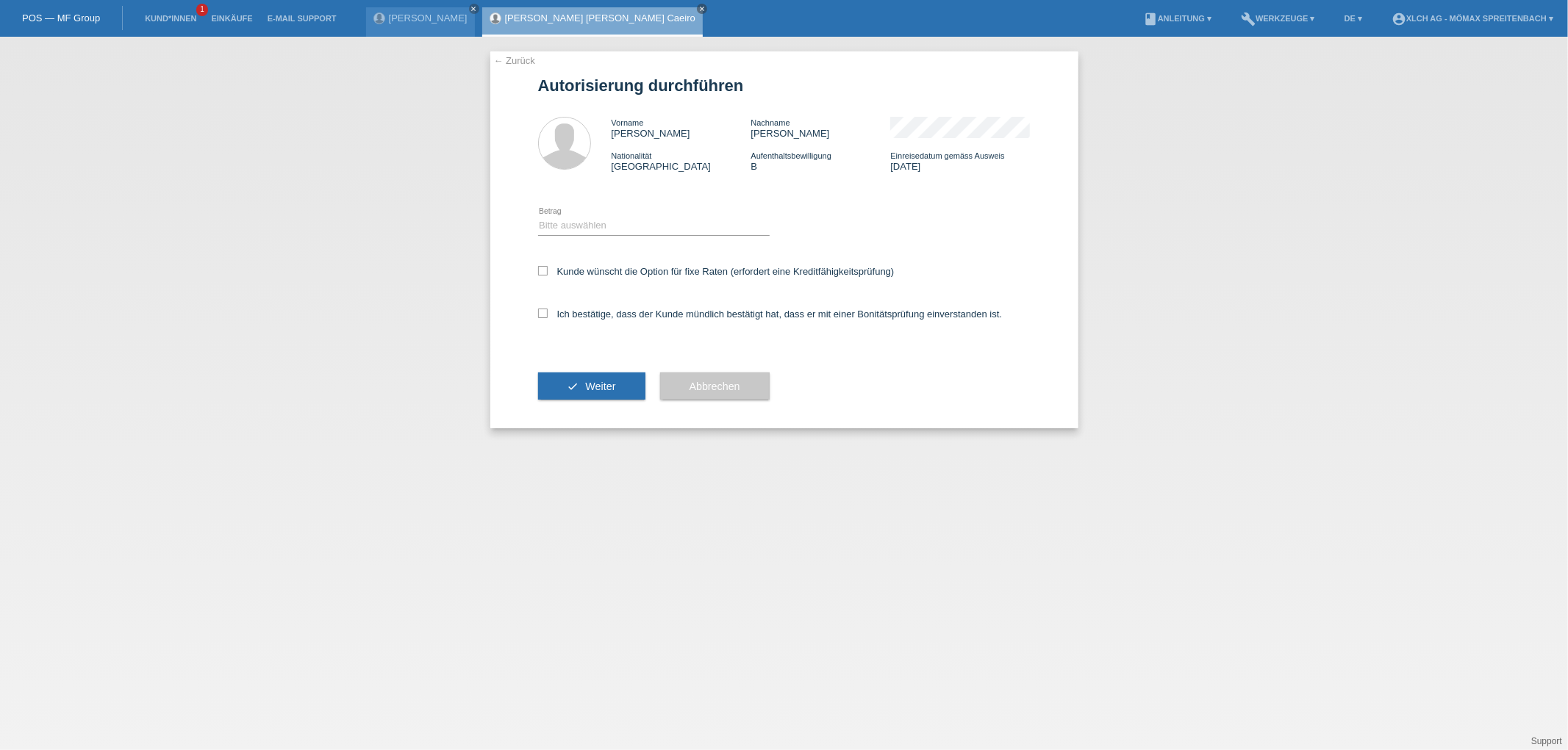
click at [606, 215] on div "Bitte auswählen CHF 1.00 - CHF 499.00 CHF 500.00 - CHF 1'999.00 CHF 2'000.00 - …" at bounding box center [654, 225] width 232 height 50
click at [622, 224] on select "Bitte auswählen CHF 1.00 - CHF 499.00 CHF 500.00 - CHF 1'999.00 CHF 2'000.00 - …" at bounding box center [654, 225] width 232 height 18
select select "2"
click at [538, 216] on select "Bitte auswählen CHF 1.00 - CHF 499.00 CHF 500.00 - CHF 1'999.00 CHF 2'000.00 - …" at bounding box center [654, 225] width 232 height 18
click at [538, 270] on icon at bounding box center [543, 270] width 10 height 10
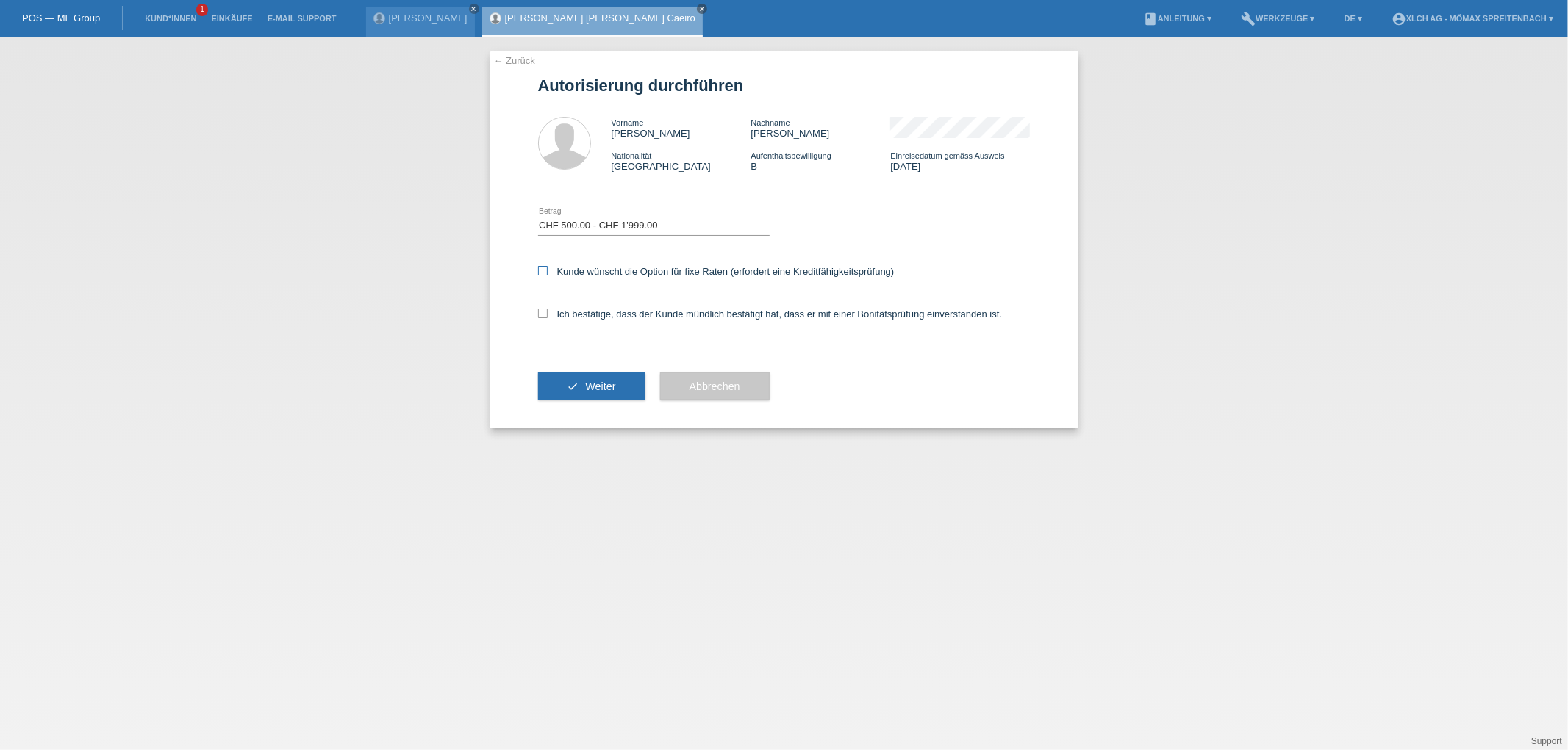
click at [538, 270] on input "Kunde wünscht die Option für fixe Raten (erfordert eine Kreditfähigkeitsprüfung)" at bounding box center [543, 270] width 10 height 10
checkbox input "true"
click at [538, 312] on icon at bounding box center [543, 313] width 10 height 10
click at [538, 312] on input "Ich bestätige, dass der Kunde mündlich bestätigt hat, dass er mit einer Bonität…" at bounding box center [543, 313] width 10 height 10
checkbox input "true"
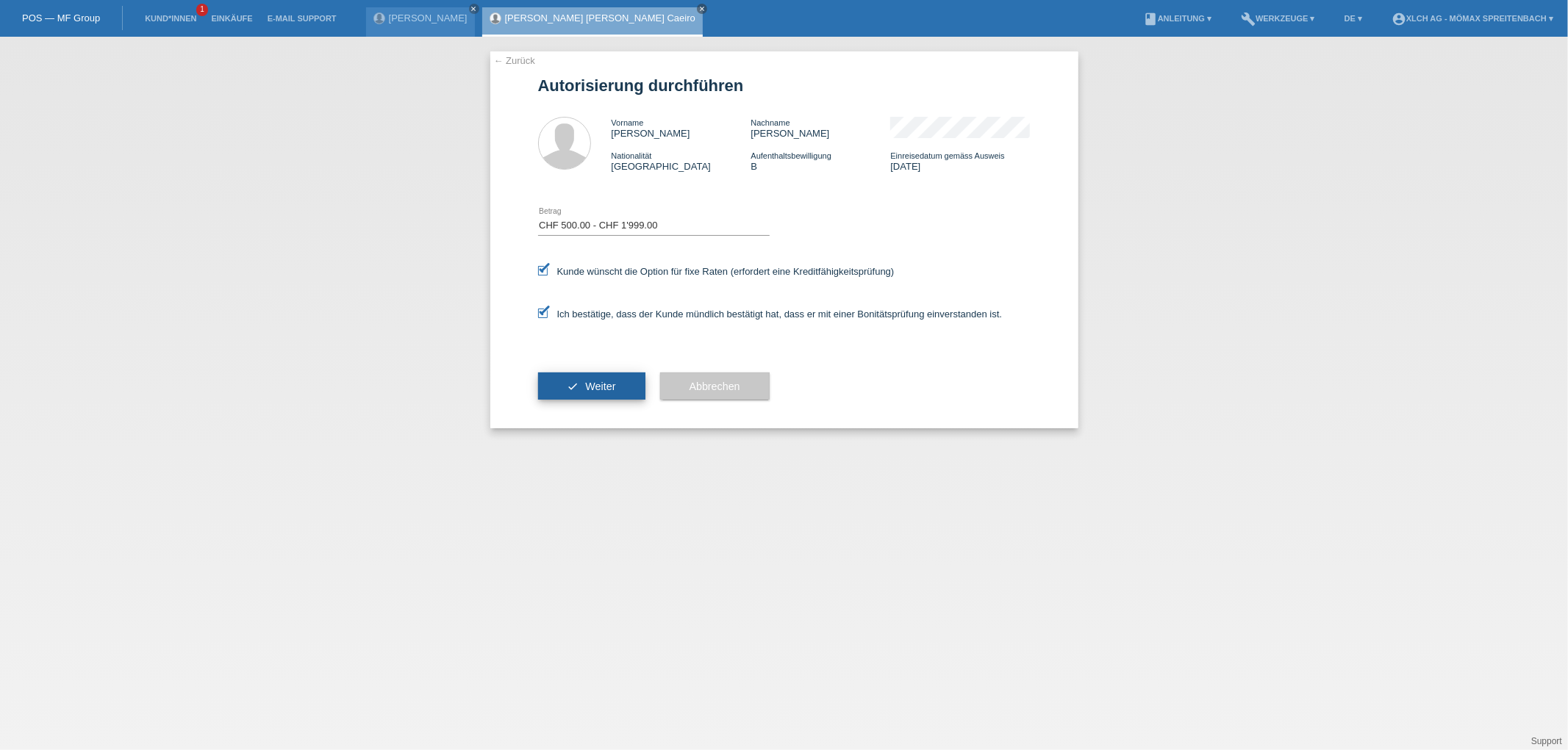
click at [604, 380] on span "Weiter" at bounding box center [600, 386] width 30 height 12
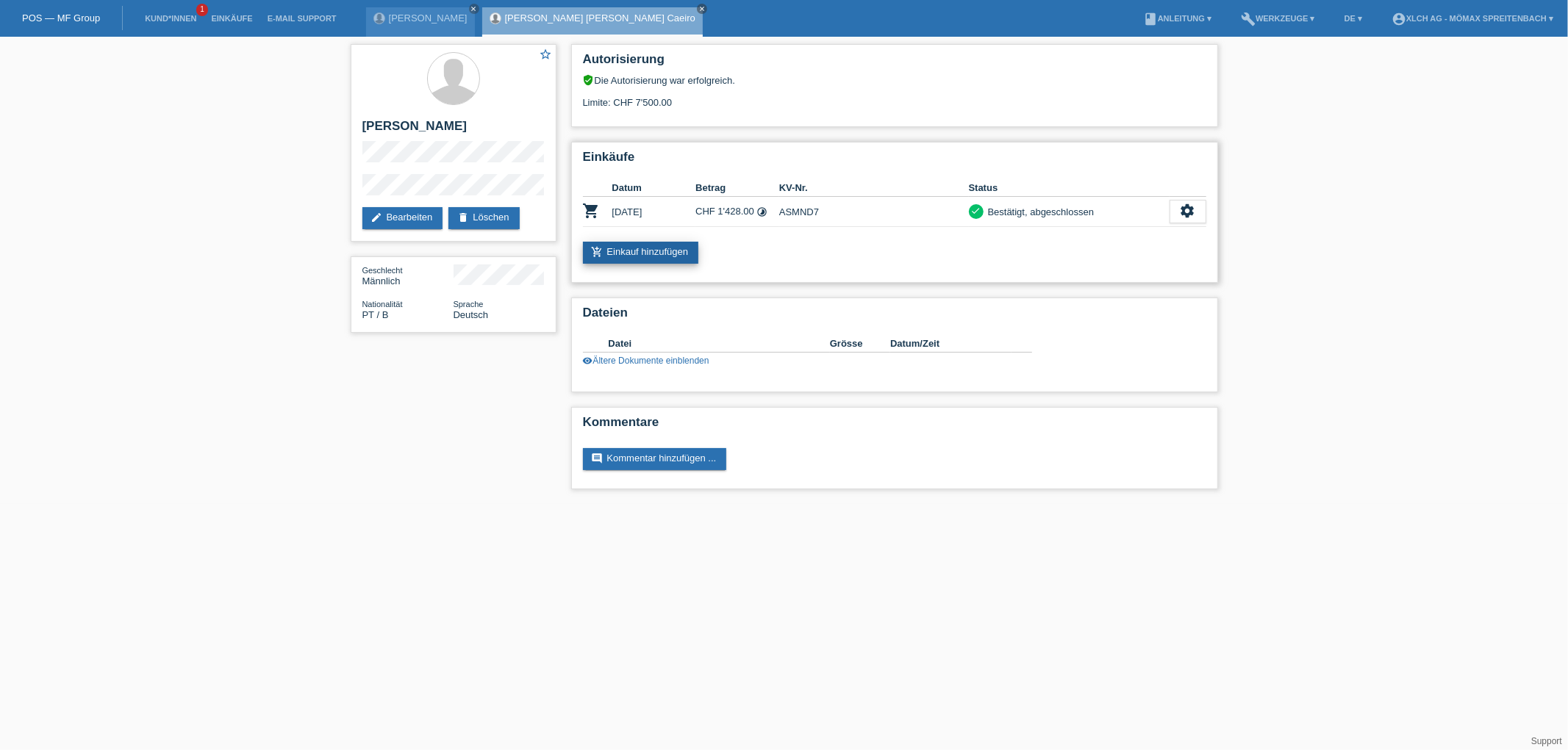
click at [652, 250] on link "add_shopping_cart Einkauf hinzufügen" at bounding box center [640, 252] width 116 height 22
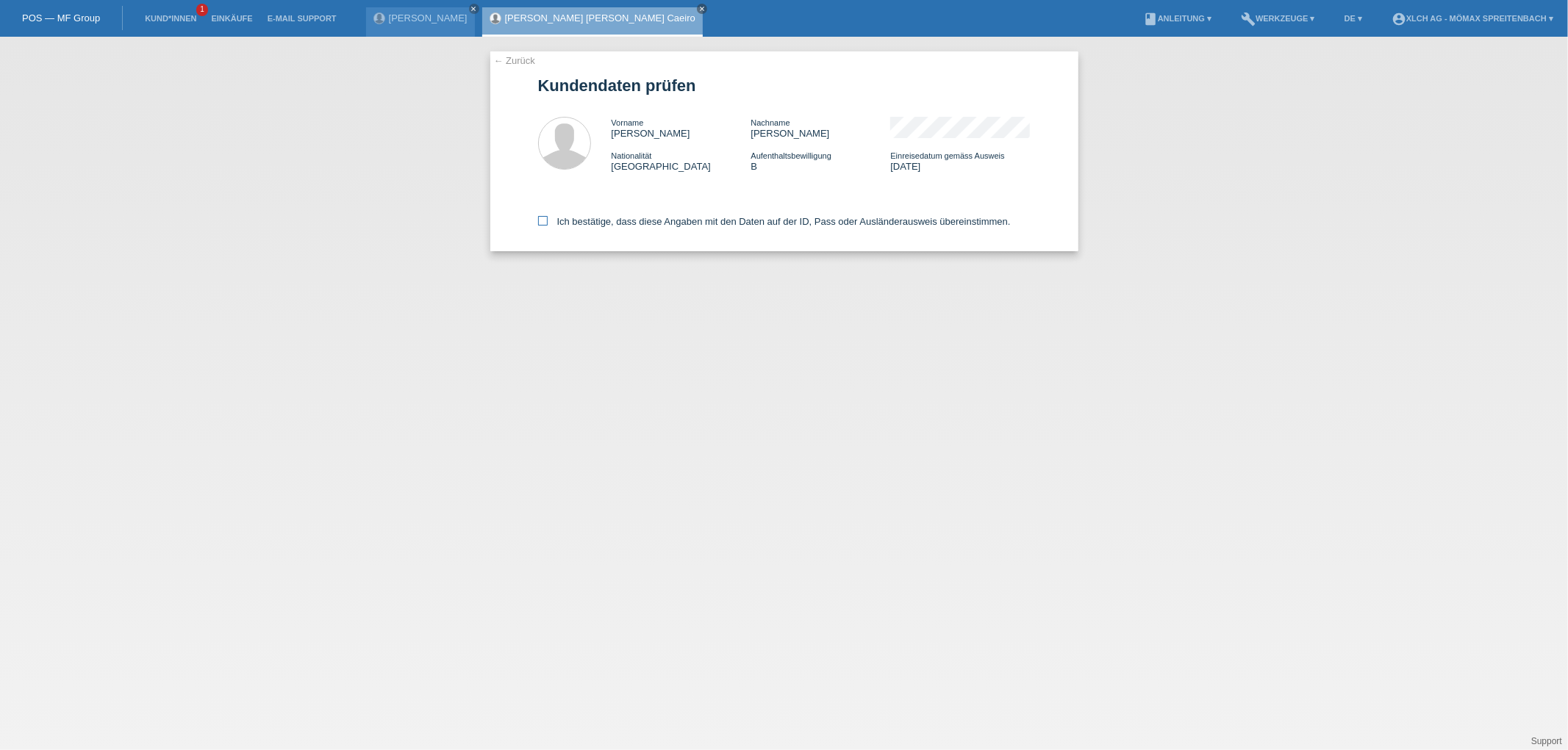
drag, startPoint x: 544, startPoint y: 219, endPoint x: 1000, endPoint y: 351, distance: 474.7
click at [545, 219] on icon at bounding box center [543, 221] width 10 height 10
click at [545, 219] on input "Ich bestätige, dass diese Angaben mit den Daten auf der ID, Pass oder Ausländer…" at bounding box center [543, 221] width 10 height 10
checkbox input "true"
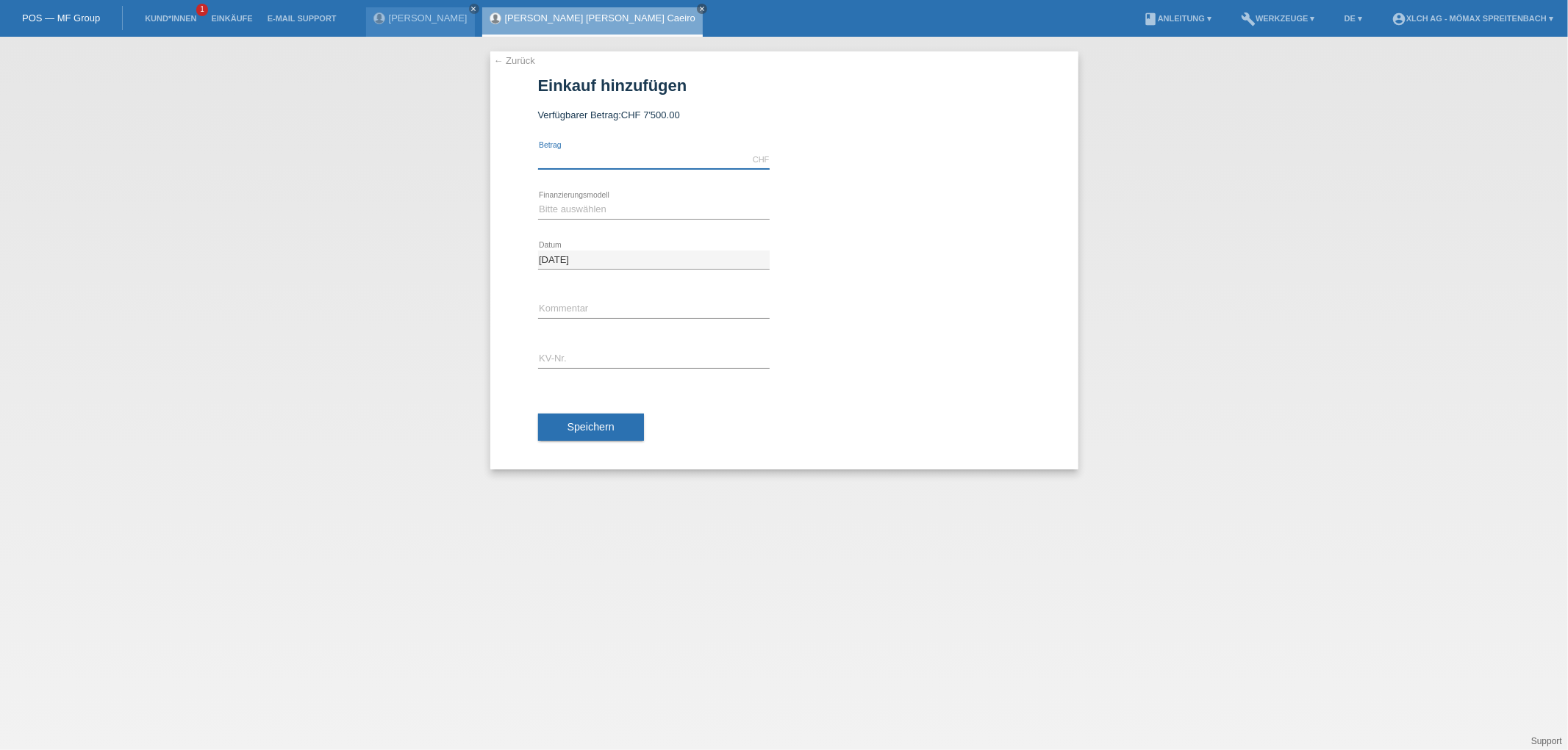
click at [582, 153] on input "text" at bounding box center [654, 160] width 232 height 18
type input "1269.00"
drag, startPoint x: 566, startPoint y: 206, endPoint x: 575, endPoint y: 206, distance: 9.0
click at [569, 206] on select "Bitte auswählen Kauf auf Rechnung mit Teilzahlungsoption Fixe Raten - Zinsübern…" at bounding box center [654, 210] width 232 height 18
select select "113"
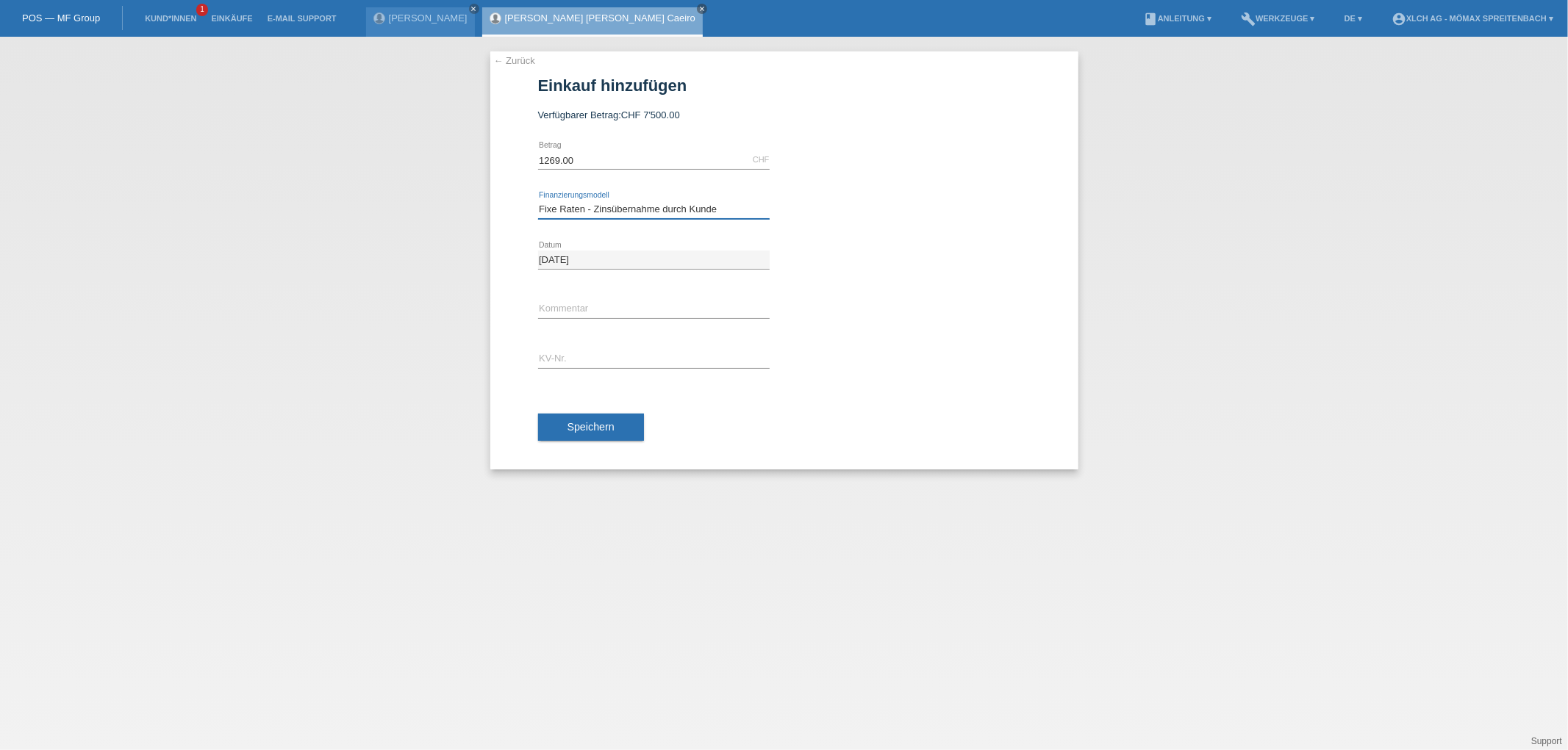
click at [538, 201] on select "Bitte auswählen Kauf auf Rechnung mit Teilzahlungsoption Fixe Raten - Zinsübern…" at bounding box center [654, 210] width 232 height 18
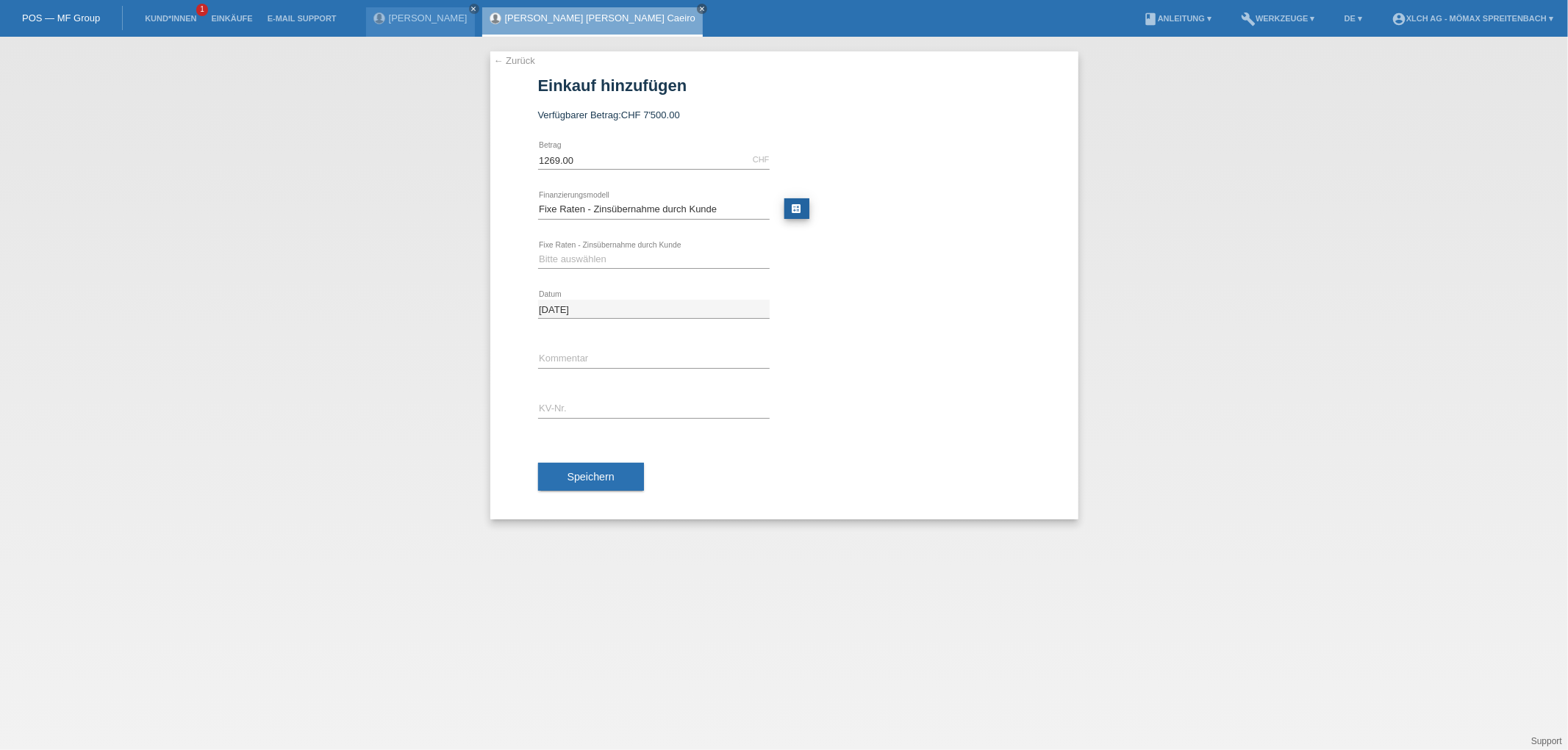
click at [797, 206] on link "calculate" at bounding box center [797, 208] width 25 height 21
type input "1269.00"
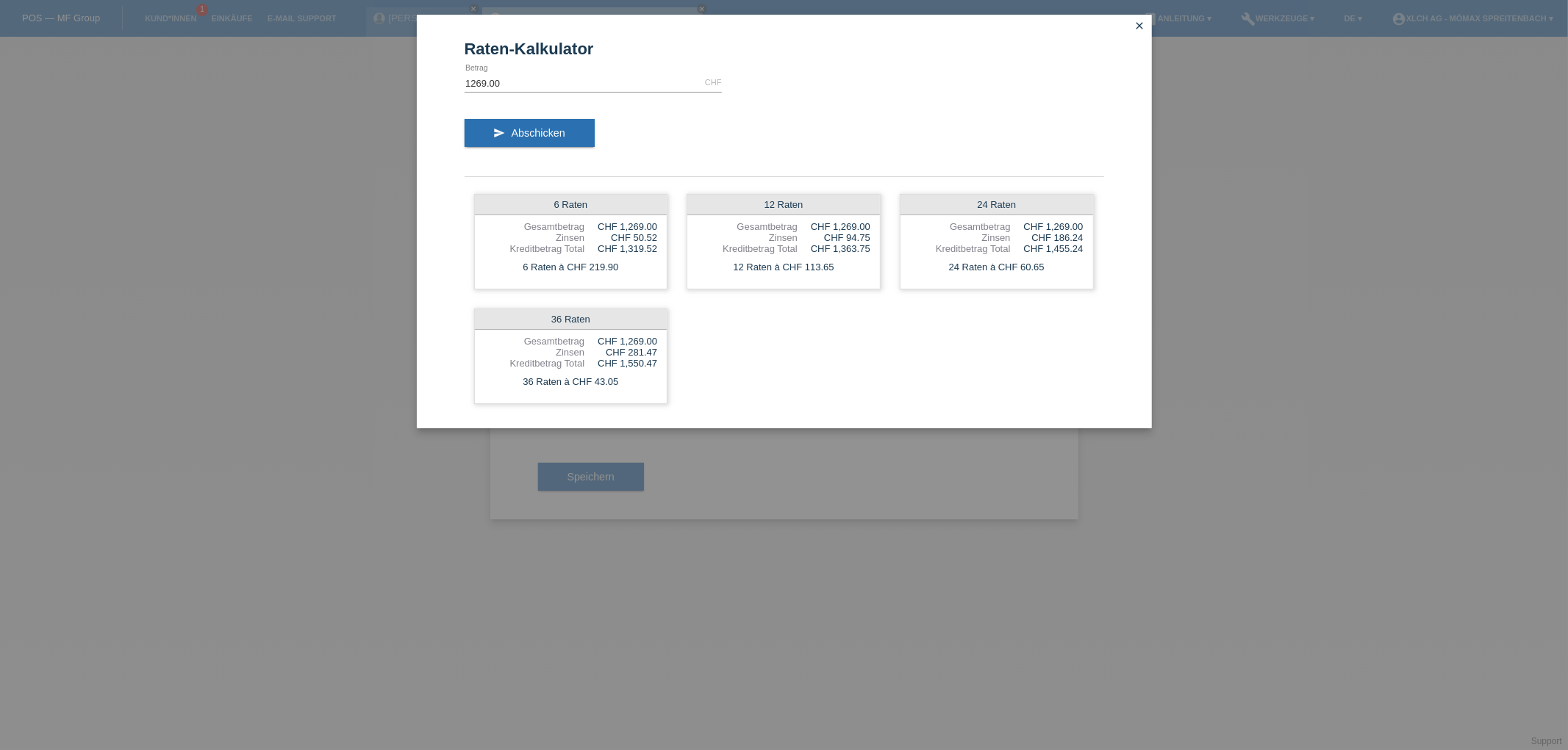
click at [1140, 21] on icon "close" at bounding box center [1140, 25] width 12 height 12
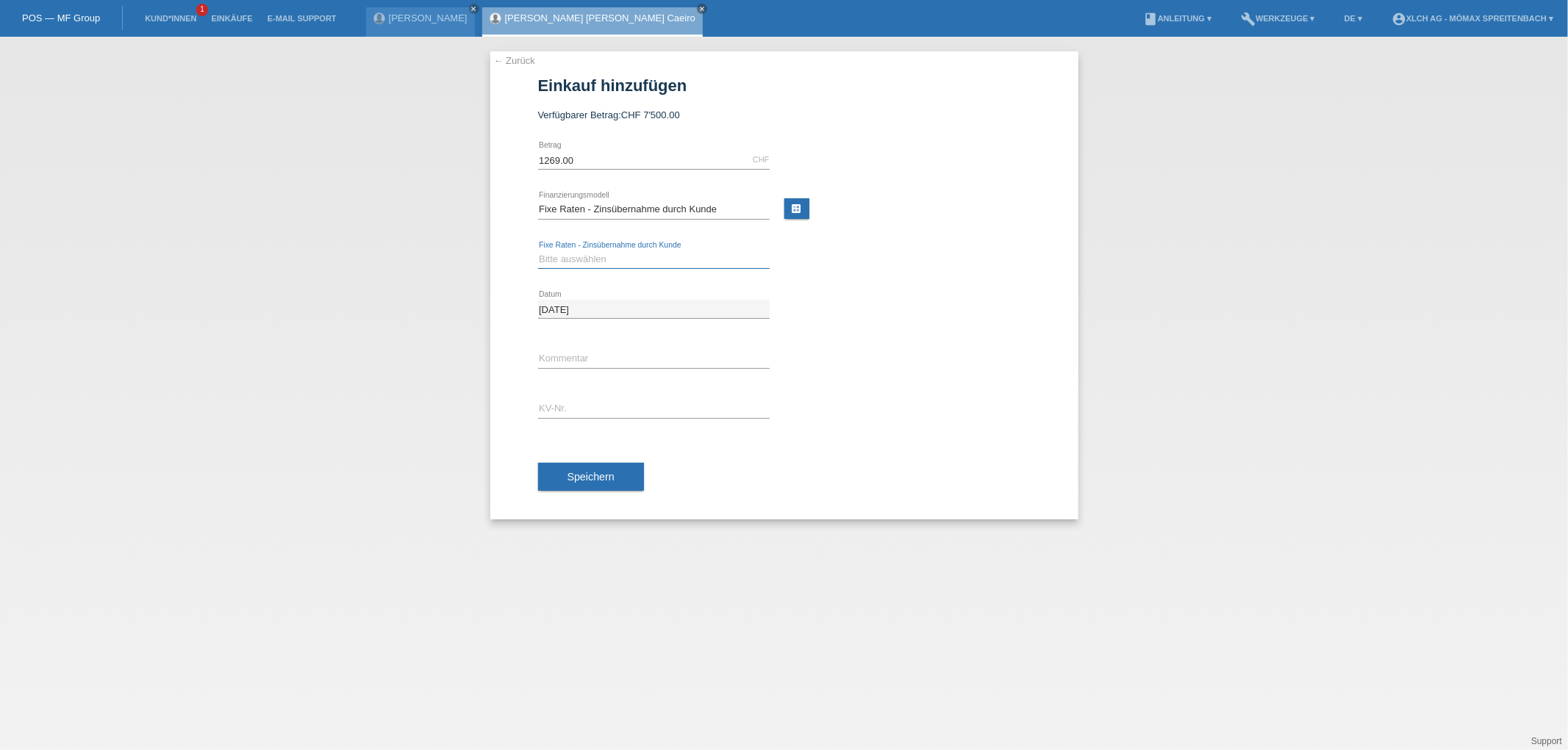
click at [652, 252] on select "Bitte auswählen 6 Raten 12 Raten 24 Raten 36 Raten" at bounding box center [654, 260] width 232 height 18
select select "324"
click at [538, 251] on select "Bitte auswählen 6 Raten 12 Raten 24 Raten 36 Raten" at bounding box center [654, 260] width 232 height 18
drag, startPoint x: 561, startPoint y: 407, endPoint x: 568, endPoint y: 404, distance: 7.6
click at [562, 406] on input "text" at bounding box center [654, 408] width 232 height 18
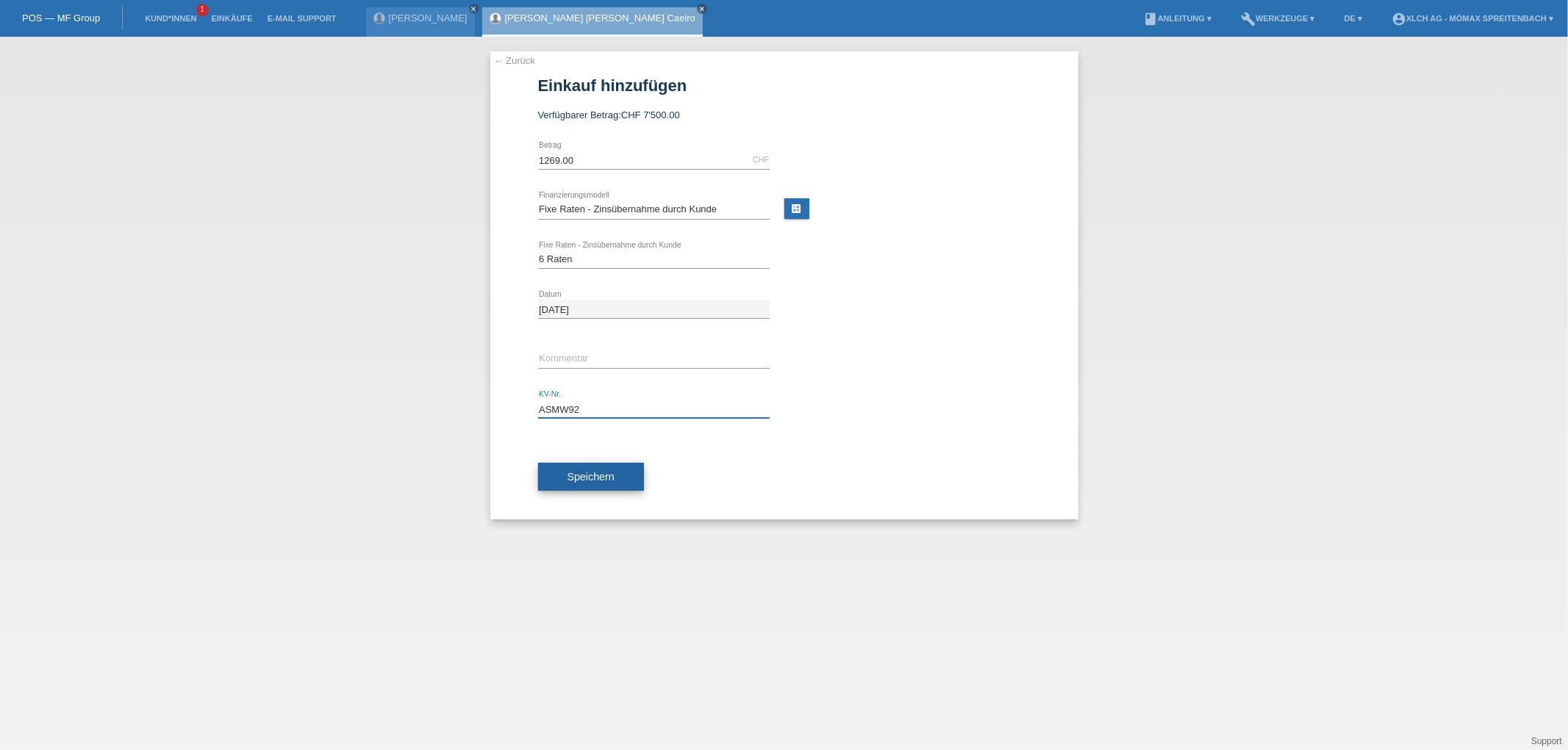
type input "ASMW92"
click at [597, 471] on span "Speichern" at bounding box center [591, 476] width 47 height 12
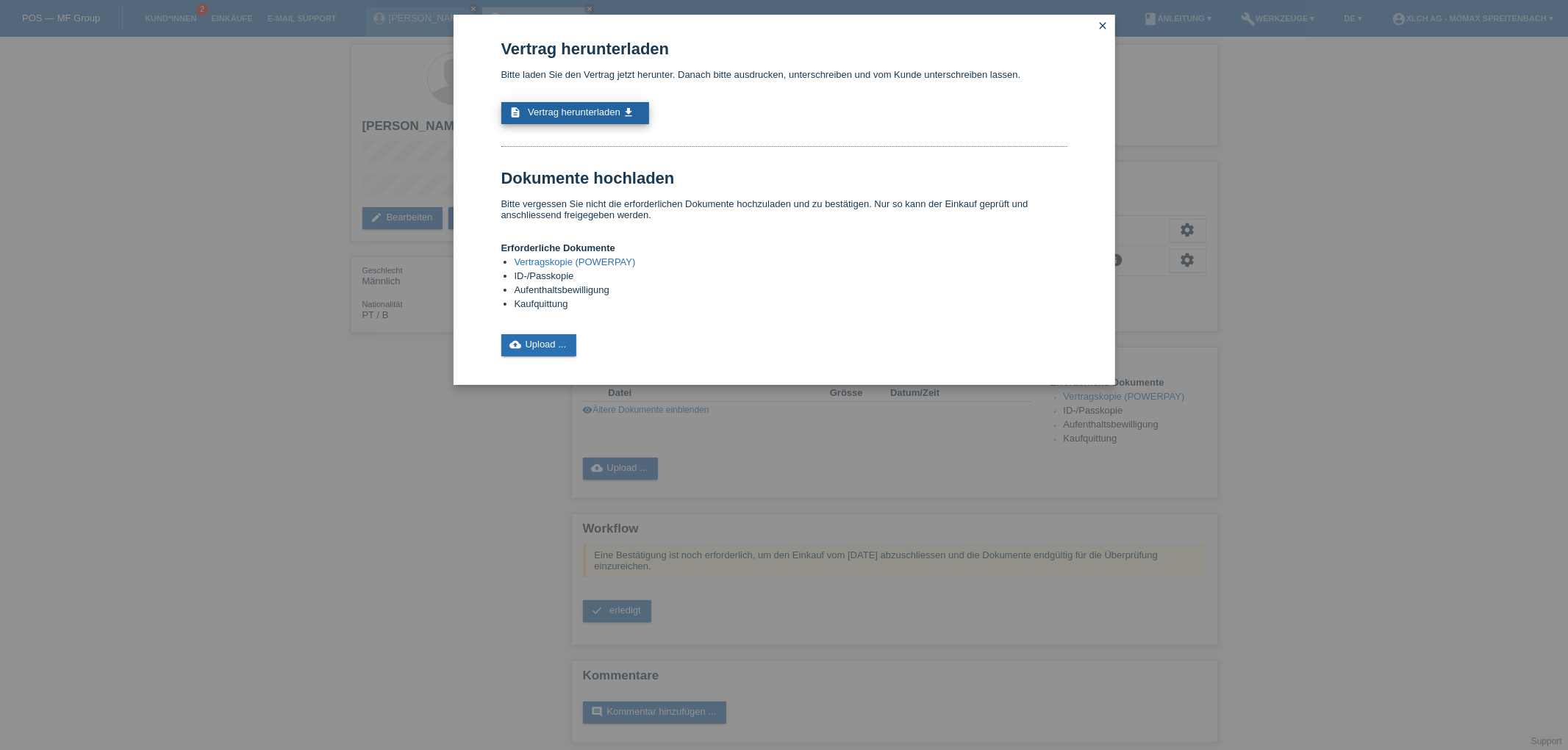
click at [588, 106] on span "Vertrag herunterladen" at bounding box center [573, 112] width 93 height 11
click at [532, 334] on link "cloud_upload Upload ..." at bounding box center [539, 345] width 76 height 22
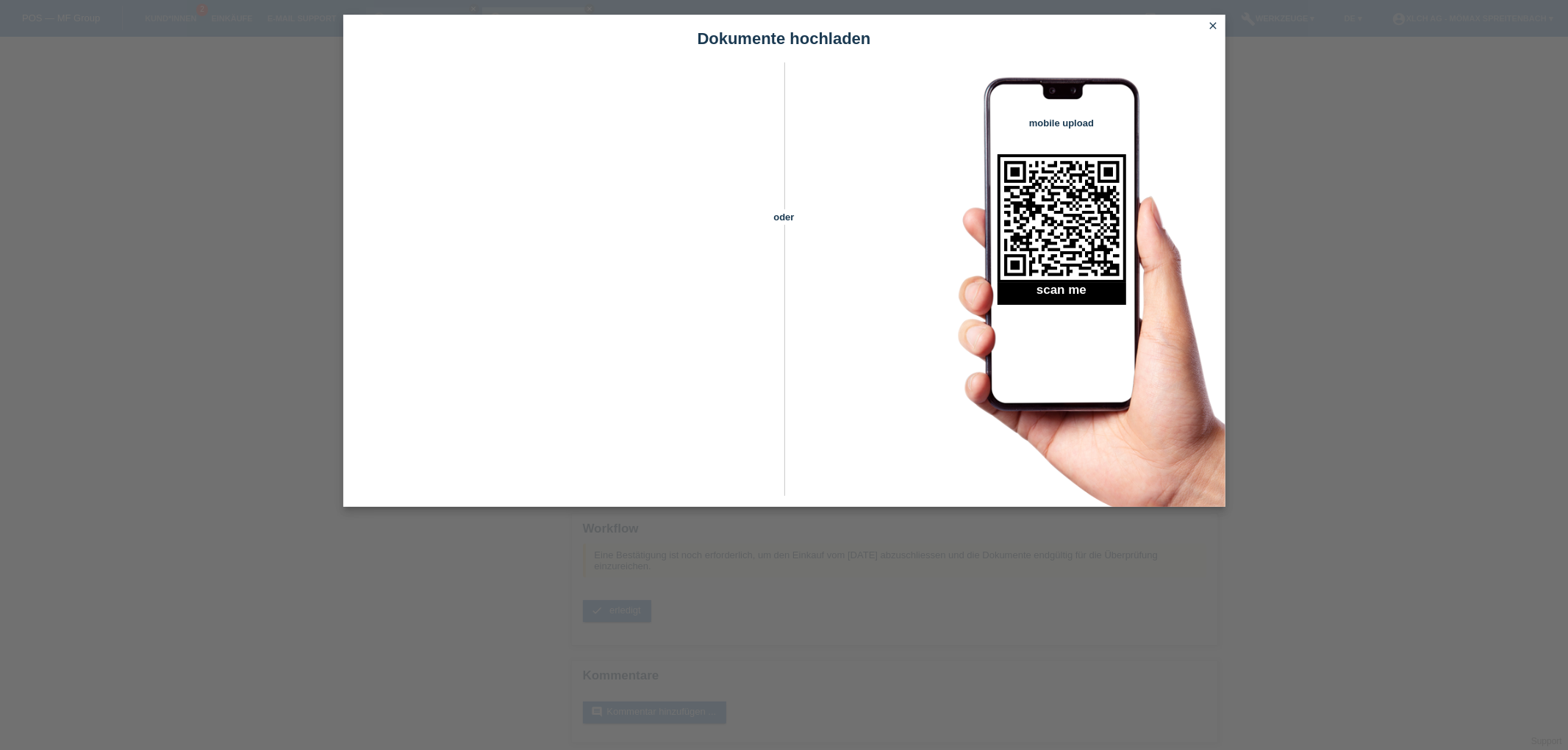
click at [1213, 23] on icon "close" at bounding box center [1213, 25] width 12 height 12
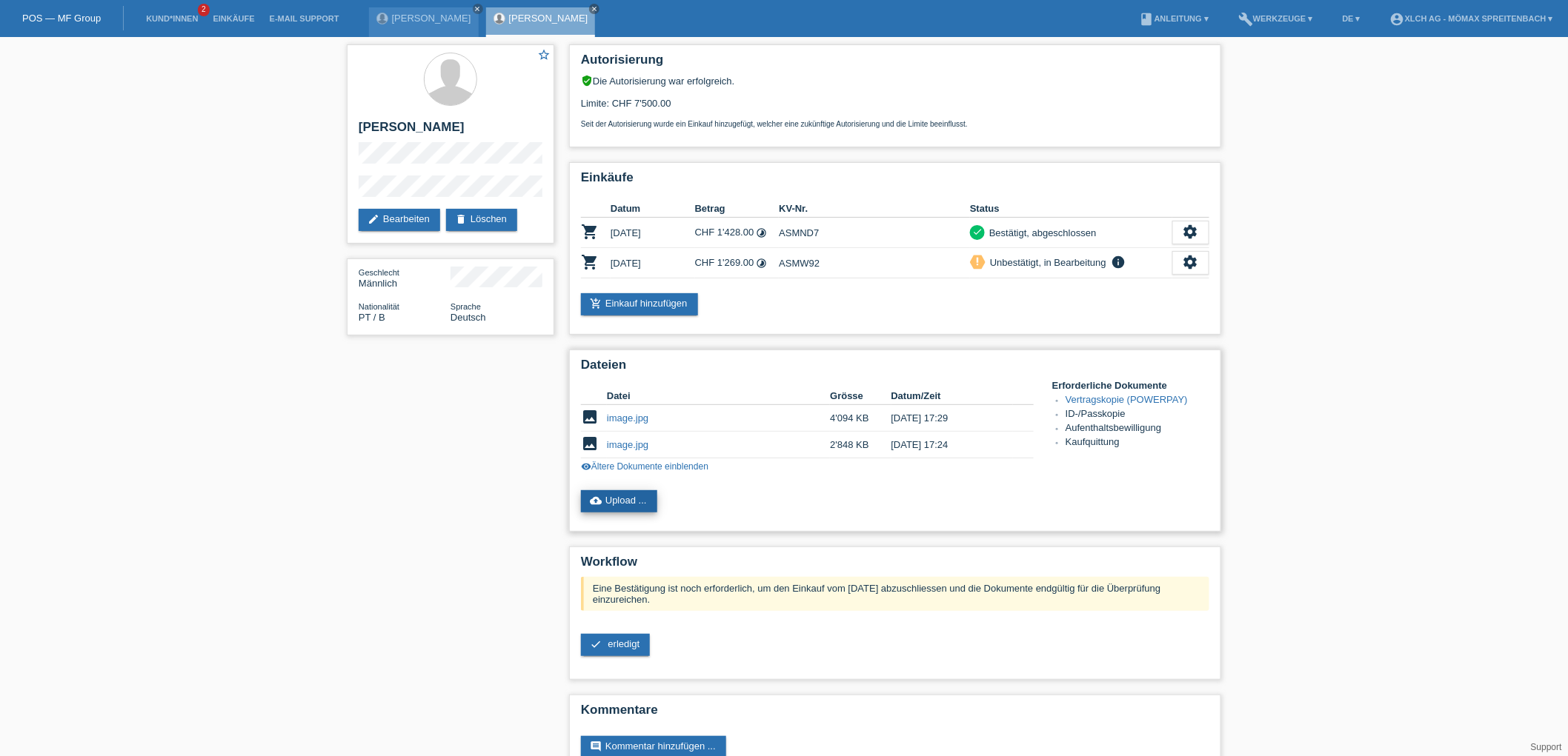
click at [640, 496] on link "cloud_upload Upload ..." at bounding box center [619, 502] width 76 height 22
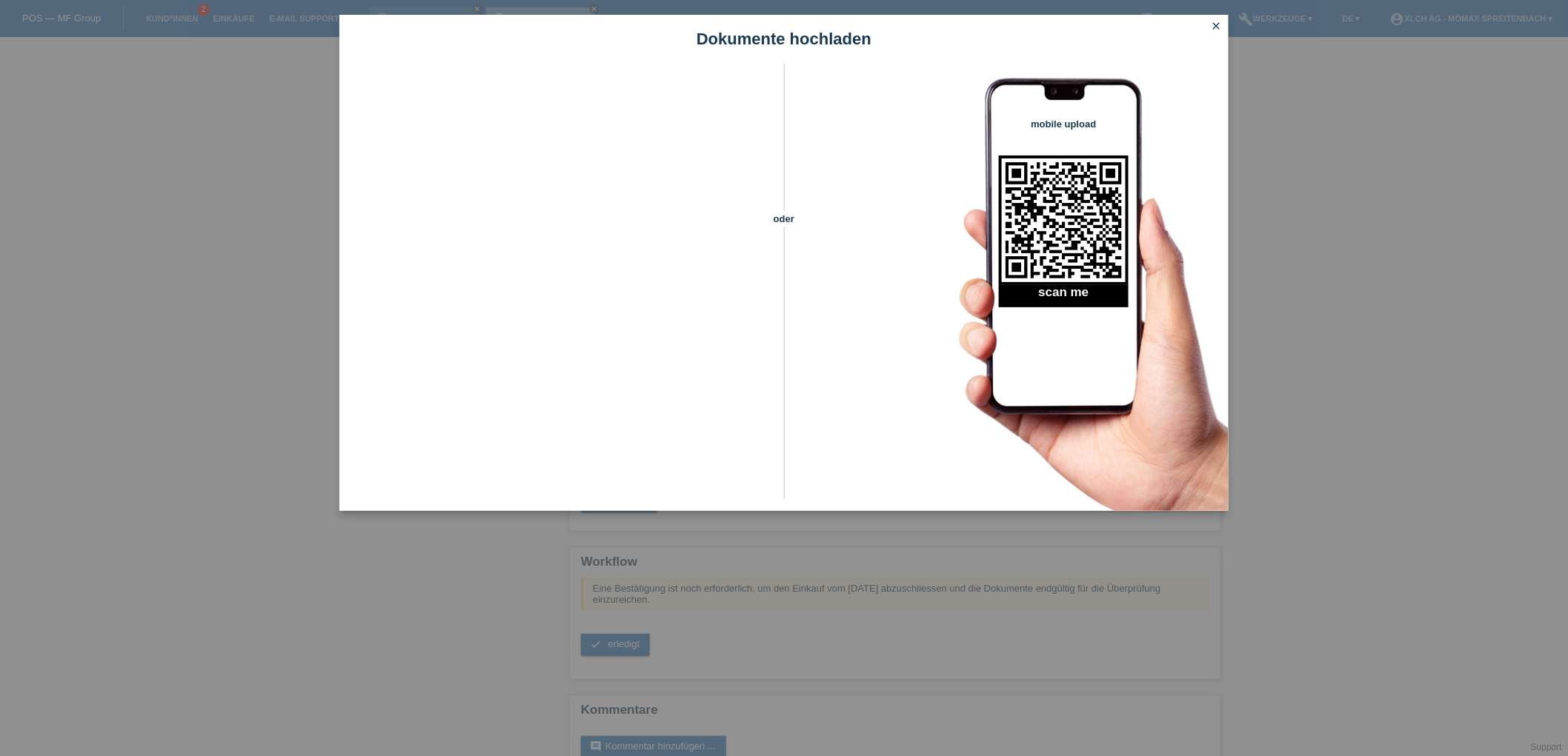
click at [1216, 26] on icon "close" at bounding box center [1216, 25] width 12 height 12
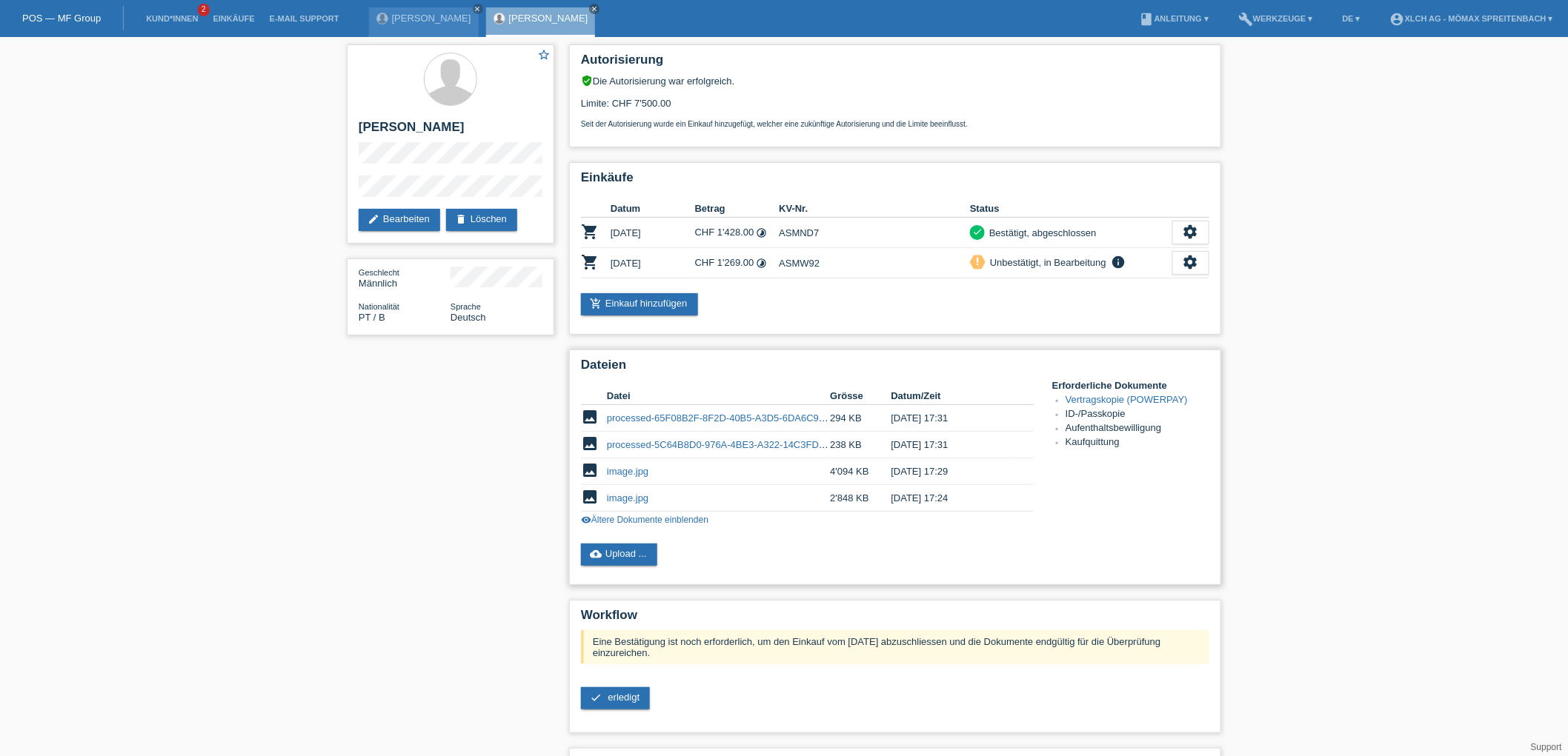
click at [674, 413] on link "processed-65F08B2F-8F2D-40B5-A3D5-6DA6C99B216A (2).jpg" at bounding box center [744, 418] width 275 height 11
click at [705, 432] on td "processed-5C64B8D0-976A-4BE3-A322-14C3FD154C2C.jpg" at bounding box center [718, 444] width 223 height 26
click at [707, 440] on link "processed-5C64B8D0-976A-4BE3-A322-14C3FD154C2C.jpg" at bounding box center [738, 444] width 263 height 11
click at [627, 466] on link "image.jpg" at bounding box center [628, 472] width 42 height 11
click at [623, 492] on link "image.jpg" at bounding box center [628, 498] width 42 height 11
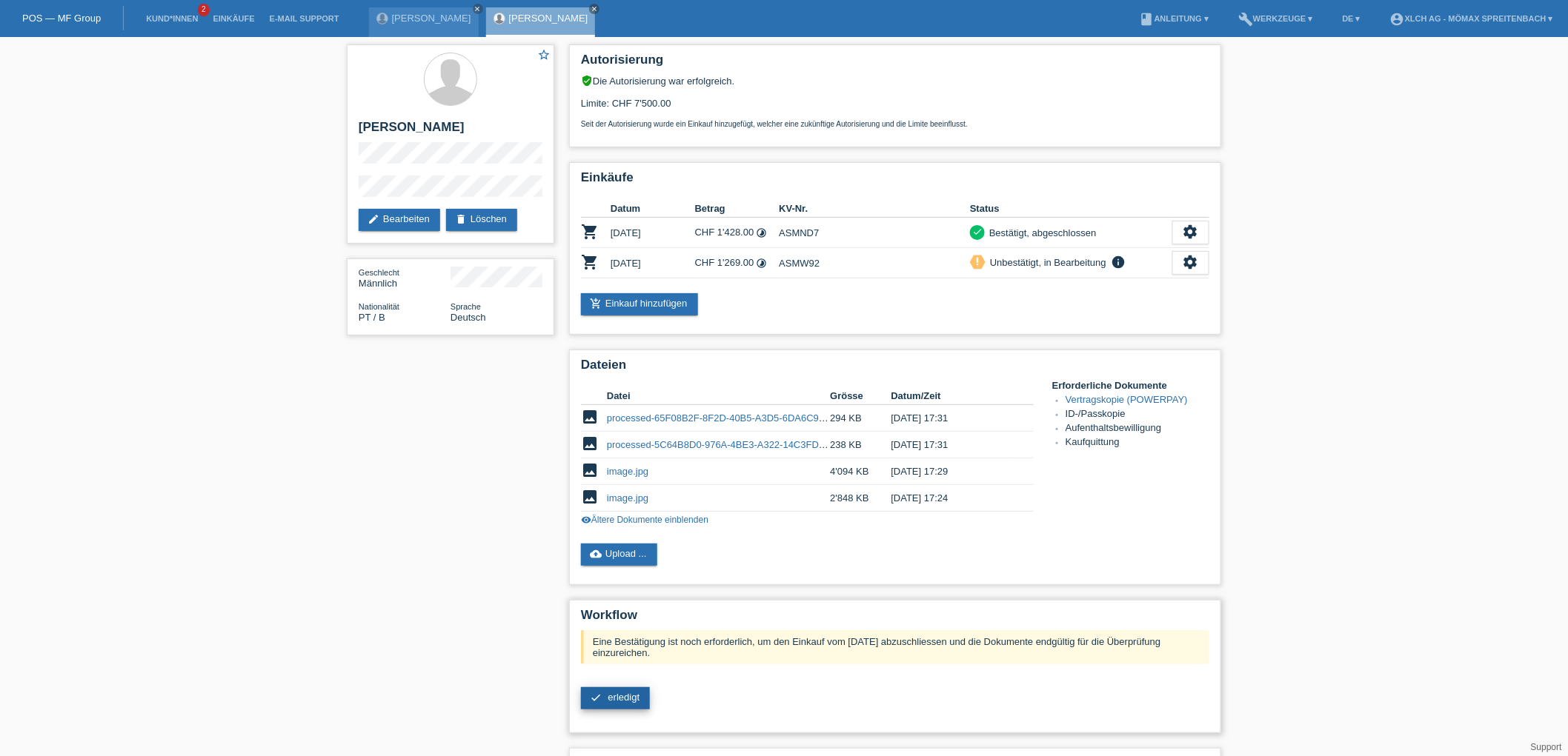
click at [626, 691] on span "erledigt" at bounding box center [624, 697] width 32 height 11
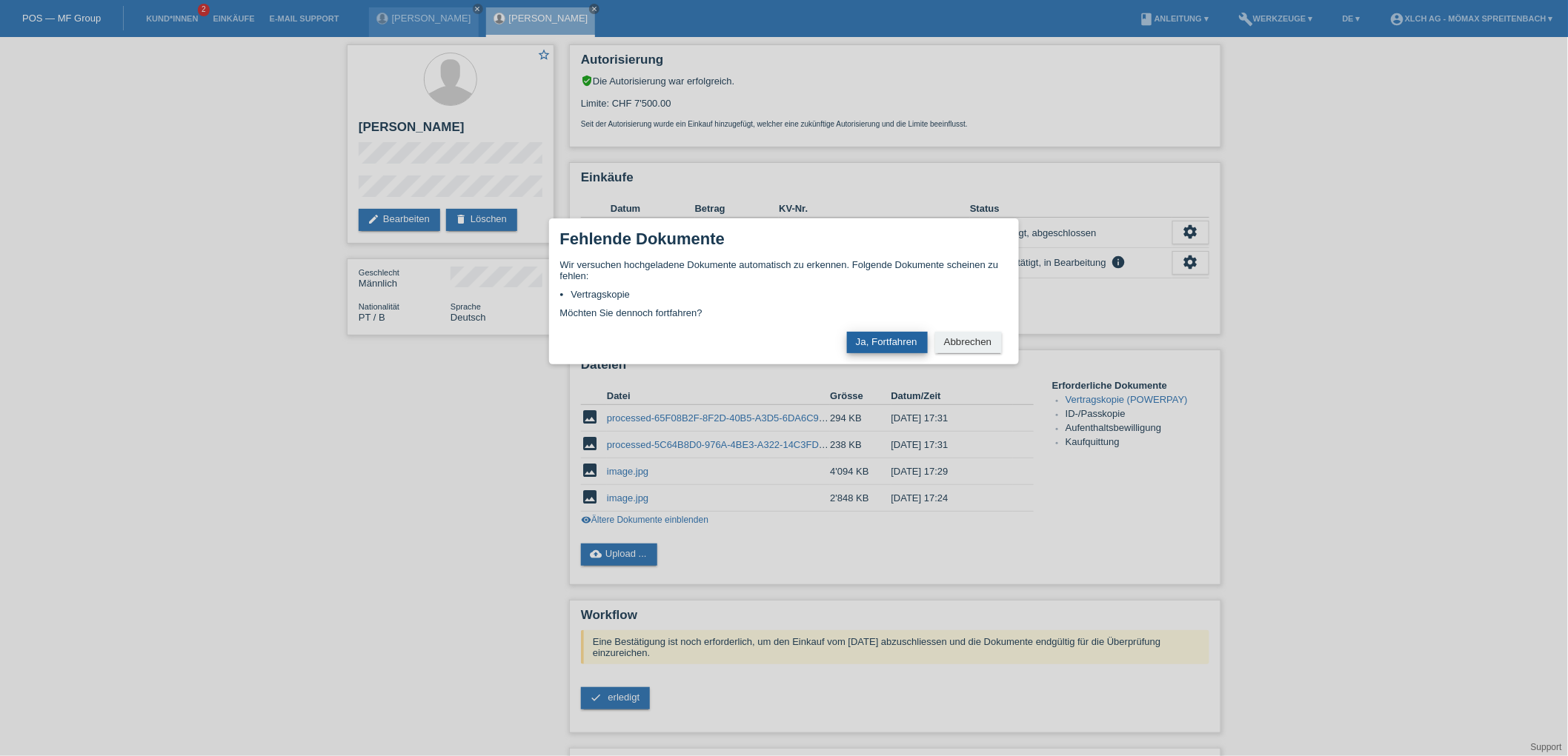
click at [887, 334] on button "Ja, Fortfahren" at bounding box center [887, 343] width 81 height 22
